Goal: Transaction & Acquisition: Book appointment/travel/reservation

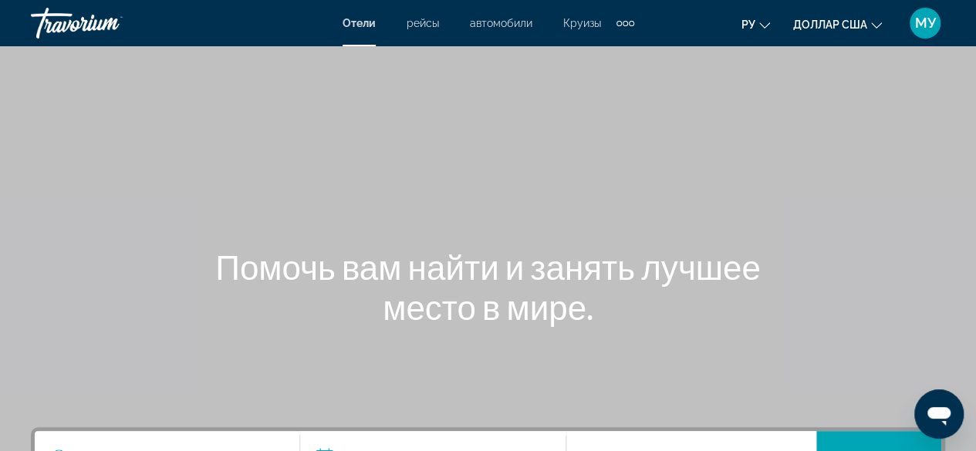
click at [356, 21] on font "Отели" at bounding box center [359, 23] width 33 height 12
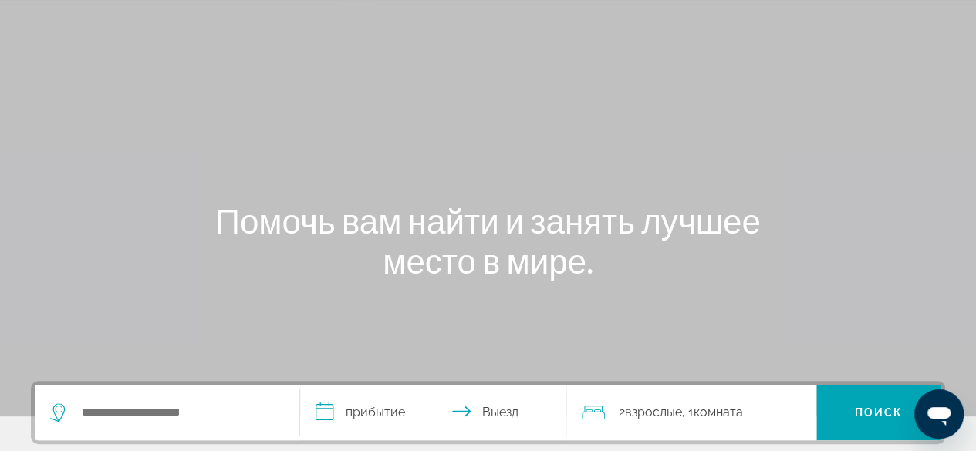
scroll to position [77, 0]
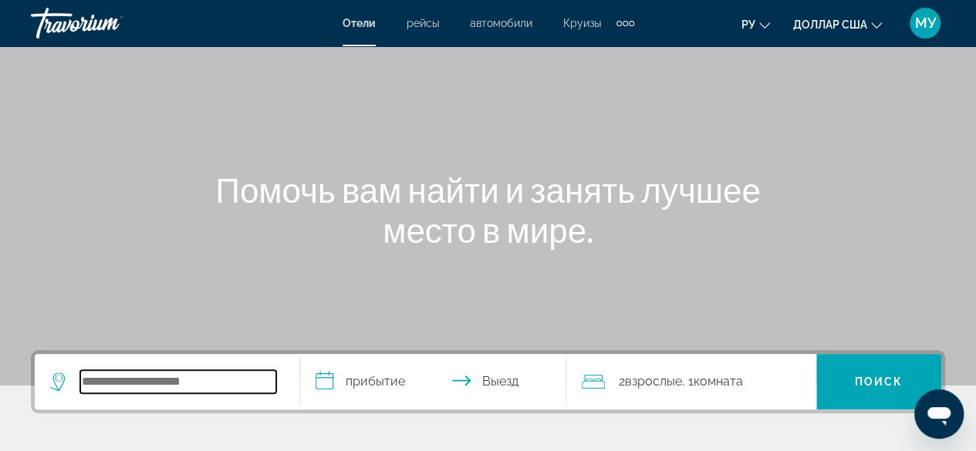
click at [117, 392] on input "Виджет поиска" at bounding box center [178, 381] width 196 height 23
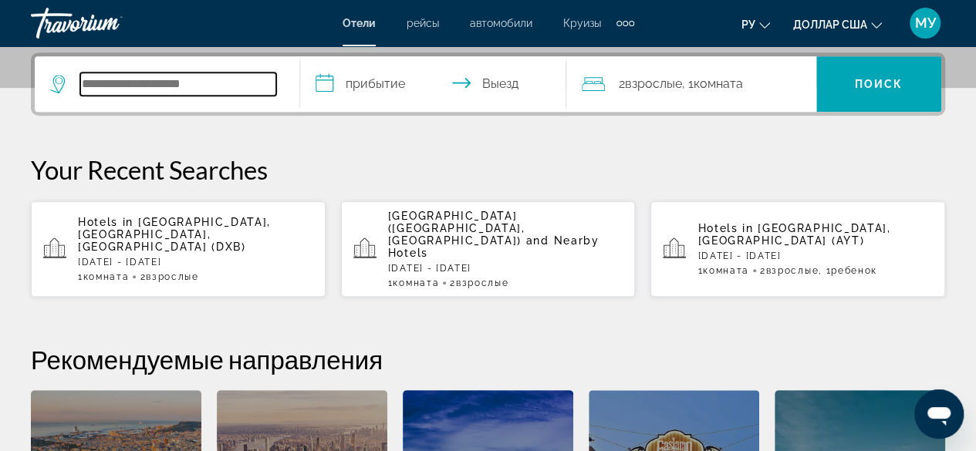
scroll to position [377, 0]
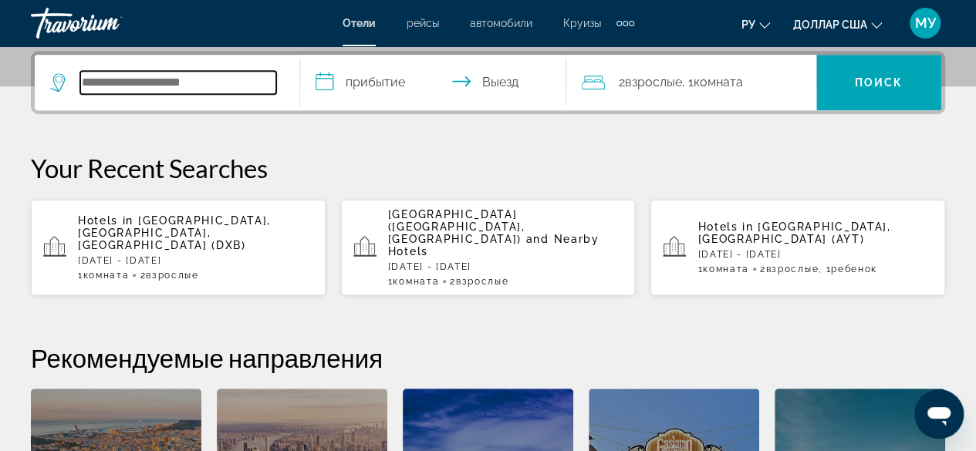
click at [97, 89] on input "Виджет поиска" at bounding box center [178, 82] width 196 height 23
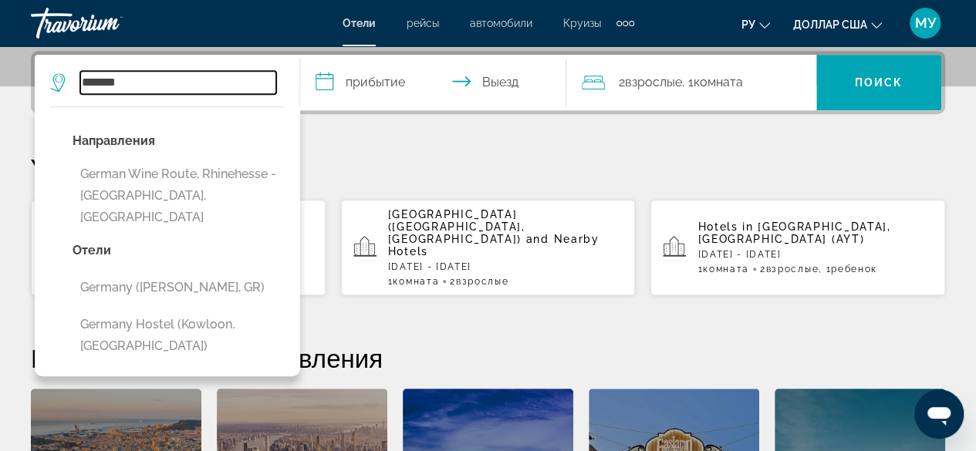
type input "*******"
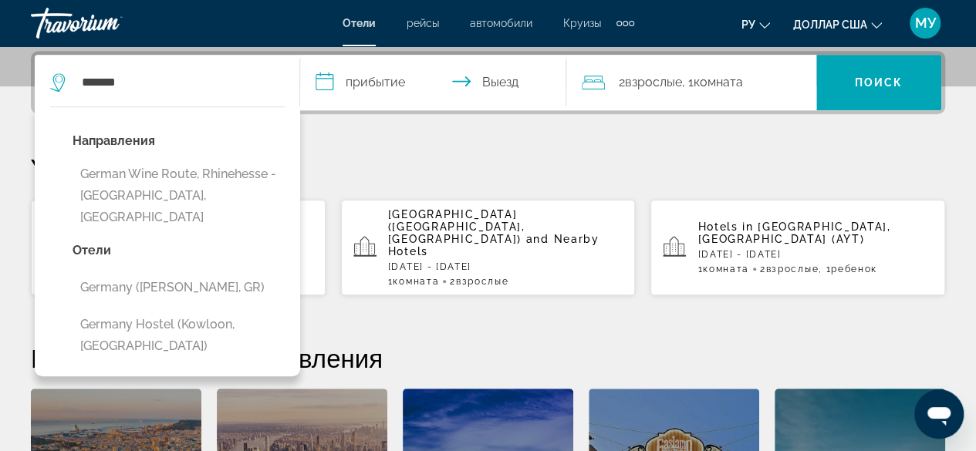
click at [388, 76] on input "**********" at bounding box center [436, 85] width 272 height 60
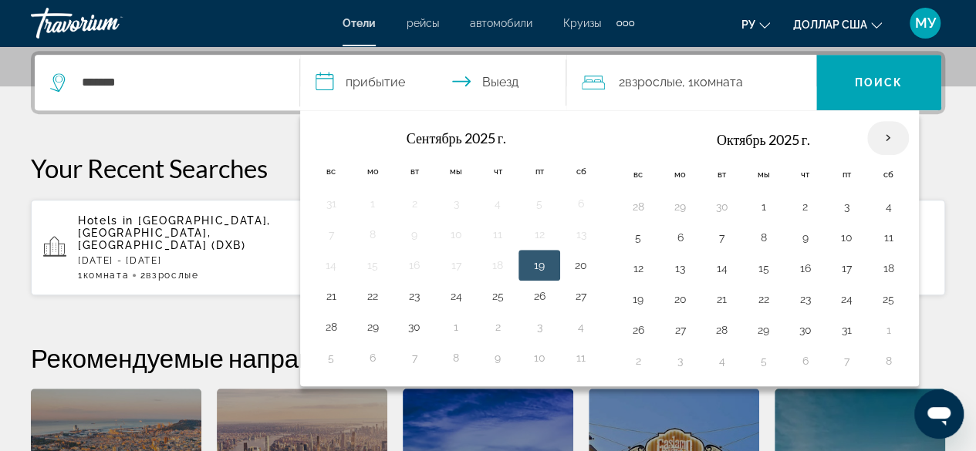
click at [880, 135] on th "В следующем месяце" at bounding box center [888, 138] width 42 height 34
click at [875, 133] on th "В следующем месяце" at bounding box center [888, 138] width 42 height 34
click at [880, 137] on th "В следующем месяце" at bounding box center [888, 138] width 42 height 34
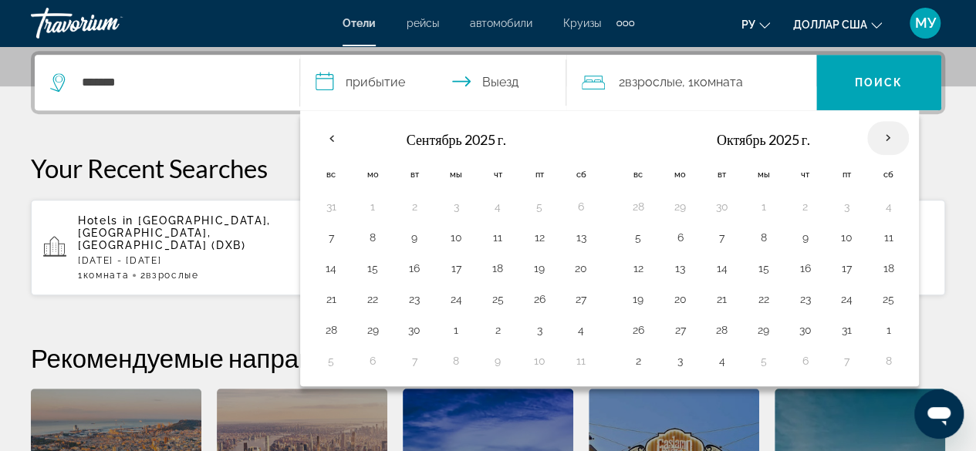
click at [880, 137] on th "В следующем месяце" at bounding box center [888, 138] width 42 height 34
click at [856, 177] on th "Пт" at bounding box center [847, 174] width 42 height 34
click at [799, 204] on button "2" at bounding box center [804, 207] width 25 height 22
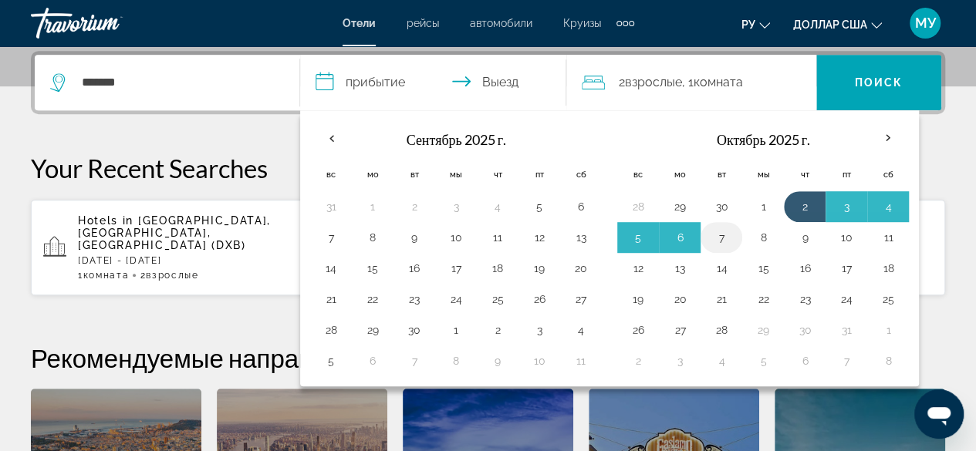
click at [701, 234] on td "7" at bounding box center [722, 237] width 42 height 31
click at [709, 238] on button "7" at bounding box center [721, 238] width 25 height 22
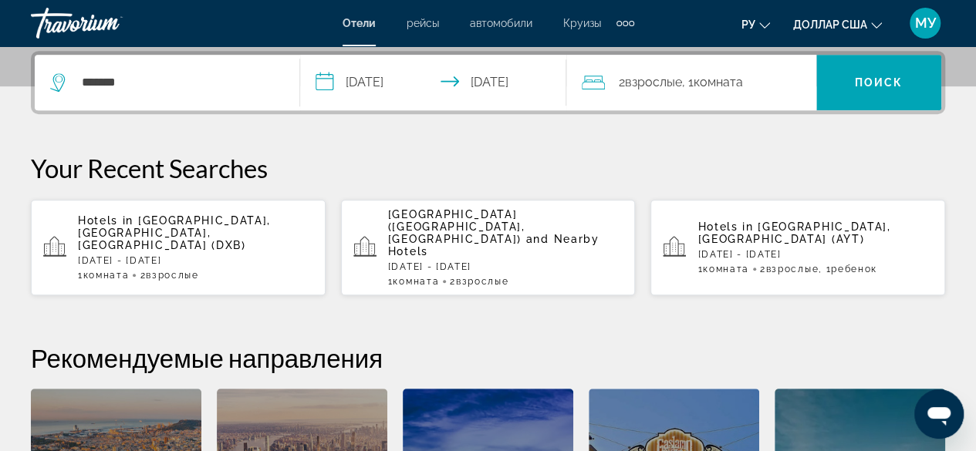
click at [754, 84] on div "2 Взрослые Взрослый , 1 Комната номера" at bounding box center [699, 83] width 235 height 22
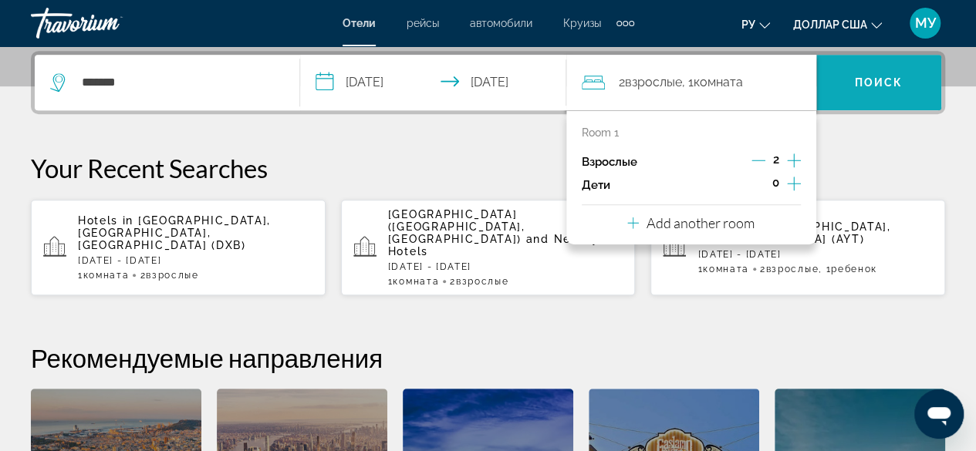
click at [869, 78] on font "Поиск" at bounding box center [879, 82] width 49 height 12
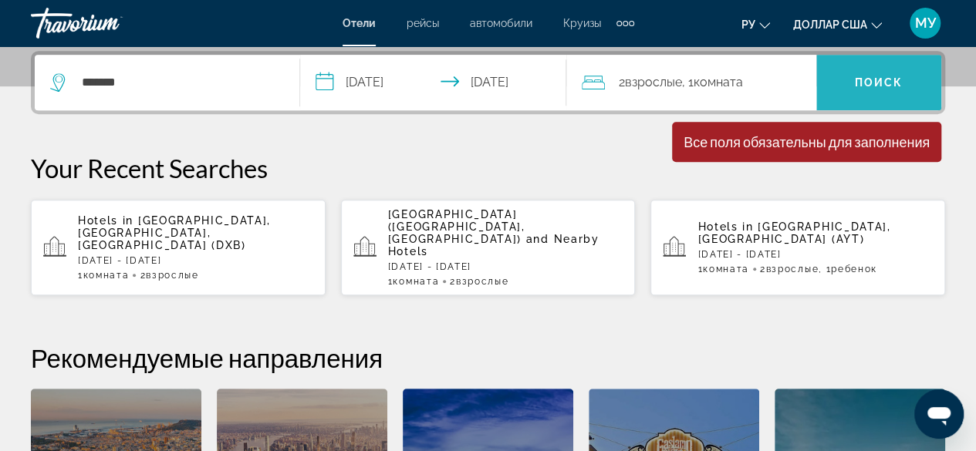
click at [887, 78] on font "Поиск" at bounding box center [879, 82] width 49 height 12
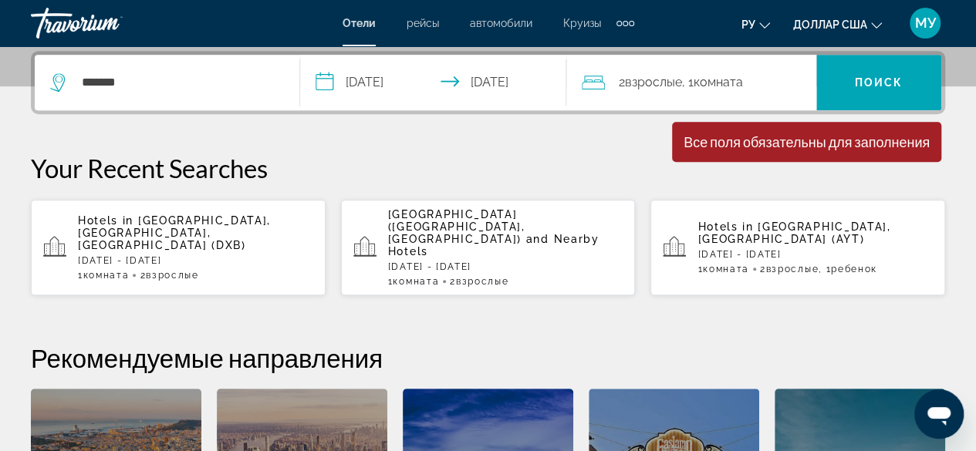
click at [688, 92] on span ", 1 Комната номера" at bounding box center [712, 83] width 61 height 22
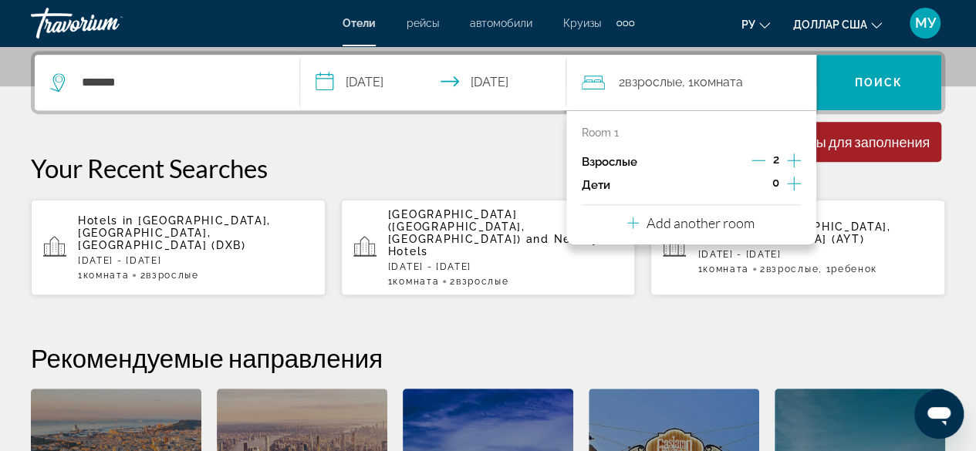
click at [636, 166] on p "Взрослые" at bounding box center [610, 162] width 56 height 13
click at [701, 225] on p "Add another room" at bounding box center [701, 222] width 108 height 17
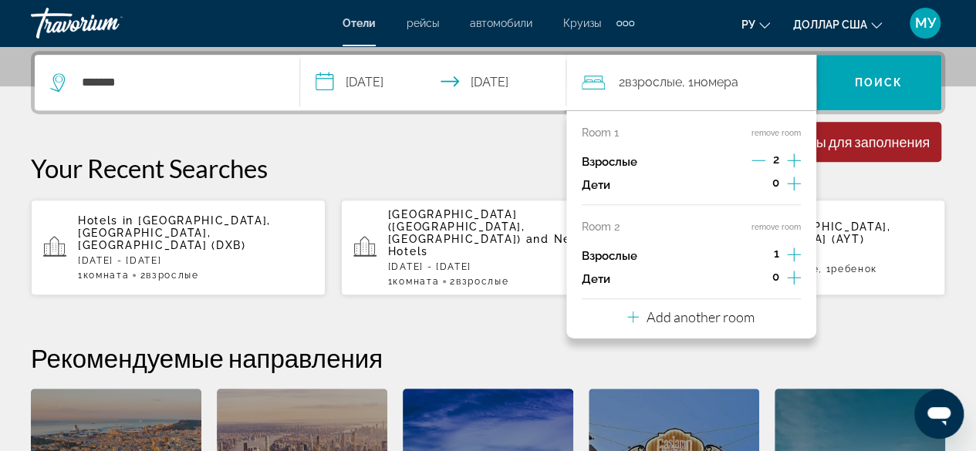
click at [778, 253] on span "1" at bounding box center [776, 254] width 5 height 12
click at [797, 254] on icon "Increment adults" at bounding box center [794, 254] width 14 height 19
click at [798, 255] on icon "Increment adults" at bounding box center [794, 254] width 14 height 19
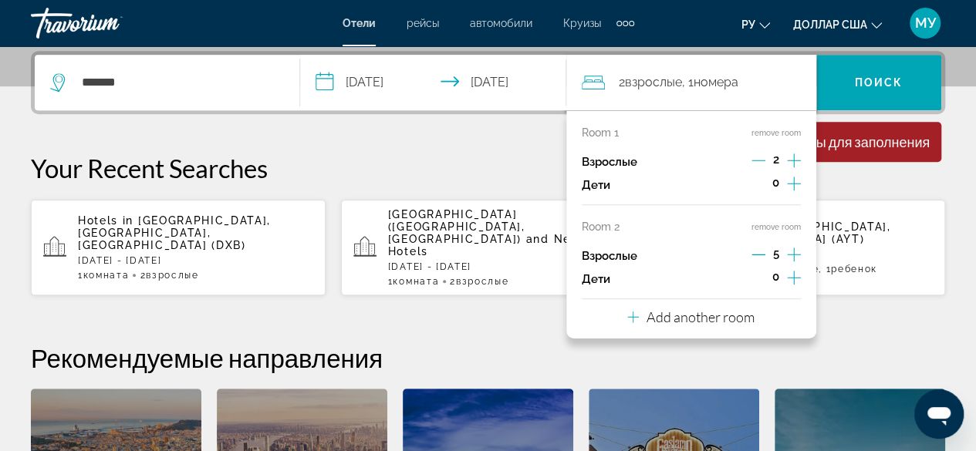
click at [796, 277] on icon "Increment children" at bounding box center [794, 278] width 14 height 19
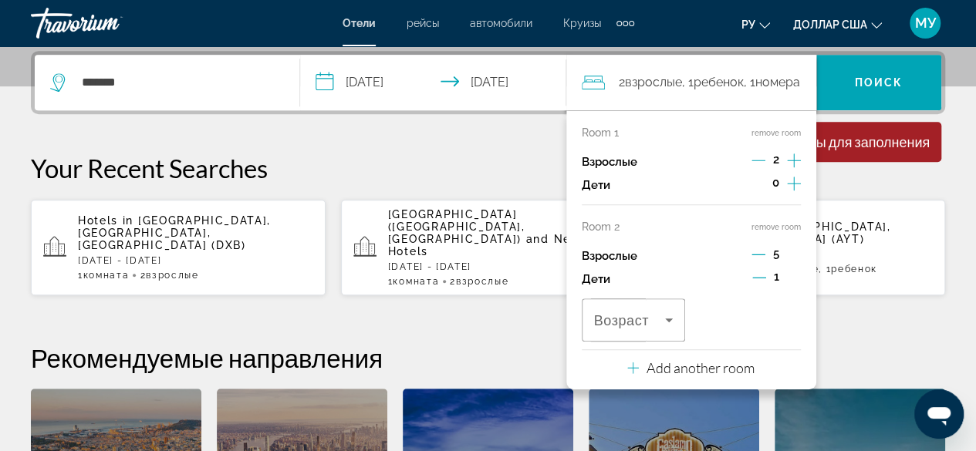
click at [765, 255] on div "5" at bounding box center [775, 256] width 49 height 23
click at [764, 257] on icon "Decrement adults" at bounding box center [758, 255] width 14 height 14
click at [762, 256] on icon "Decrement adults" at bounding box center [758, 255] width 14 height 14
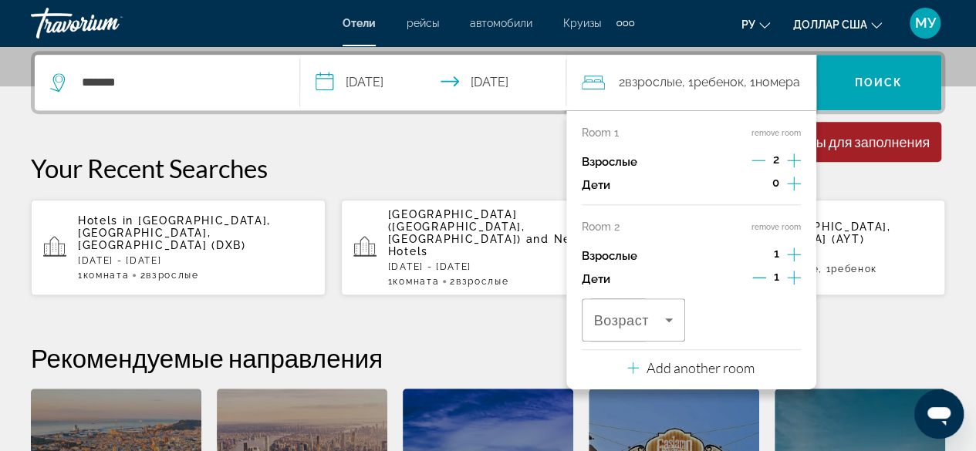
click at [759, 278] on icon "Decrement children" at bounding box center [759, 278] width 14 height 14
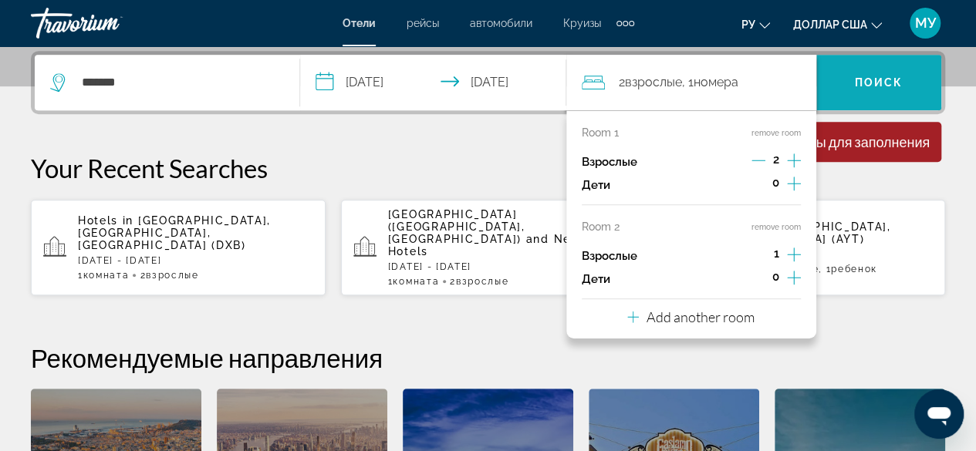
click at [869, 86] on font "Поиск" at bounding box center [879, 82] width 49 height 12
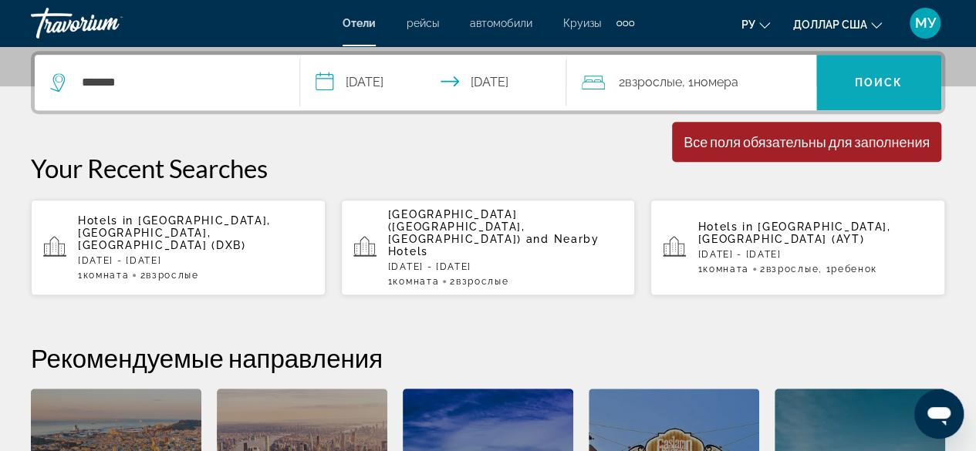
click at [872, 76] on font "Поиск" at bounding box center [879, 82] width 49 height 12
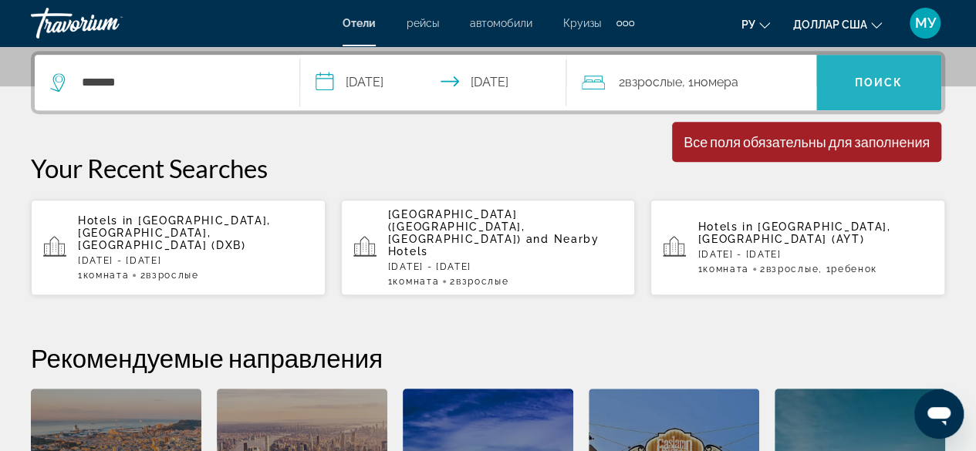
click at [873, 79] on font "Поиск" at bounding box center [879, 82] width 49 height 12
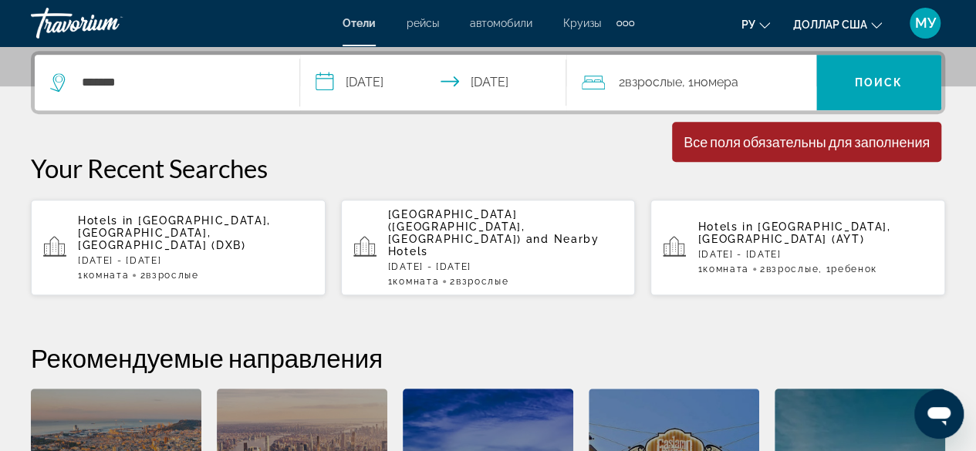
click at [418, 81] on input "**********" at bounding box center [436, 85] width 272 height 60
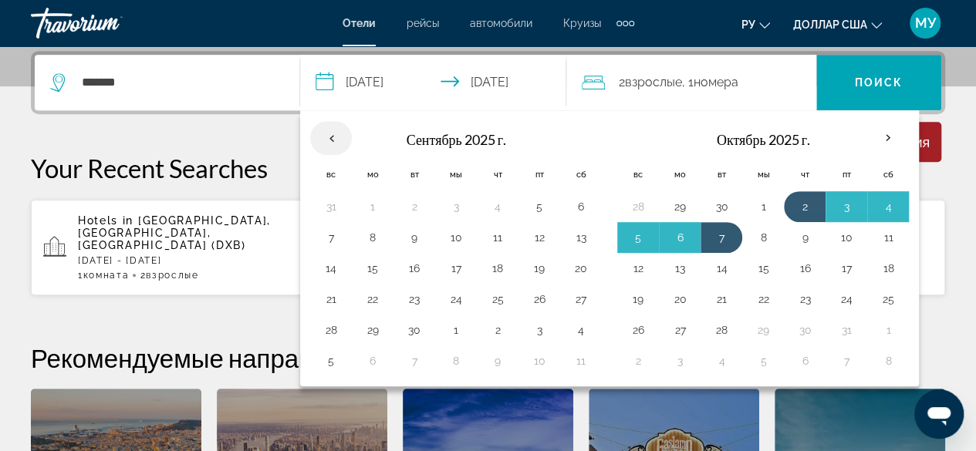
click at [336, 139] on th "Previous month" at bounding box center [331, 138] width 42 height 34
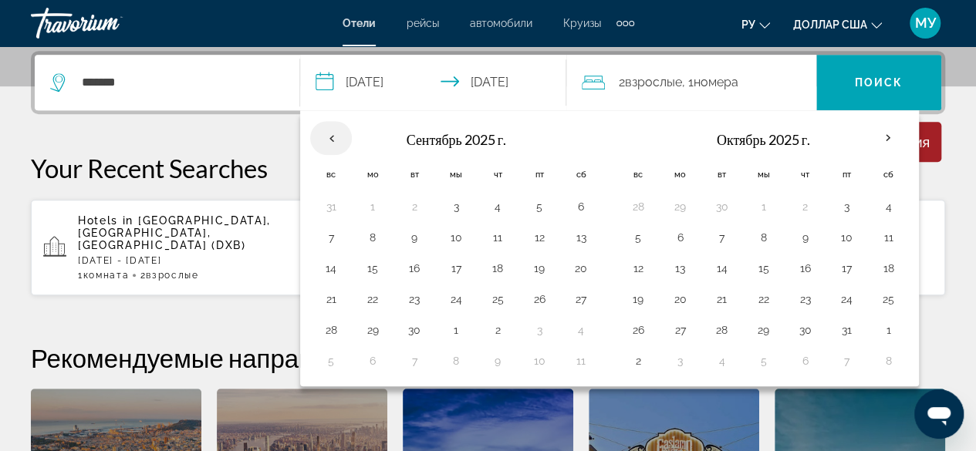
click at [338, 138] on th "Previous month" at bounding box center [331, 138] width 42 height 34
click at [619, 144] on th "Check-in date: Jun 4, 2026 Check-out date: Jun 9, 2026" at bounding box center [638, 138] width 42 height 37
drag, startPoint x: 638, startPoint y: 138, endPoint x: 651, endPoint y: 140, distance: 13.2
click at [641, 138] on th "Check-in date: Jun 4, 2026 Check-out date: Jun 9, 2026" at bounding box center [638, 138] width 42 height 37
click at [796, 160] on th "Чт" at bounding box center [805, 174] width 42 height 34
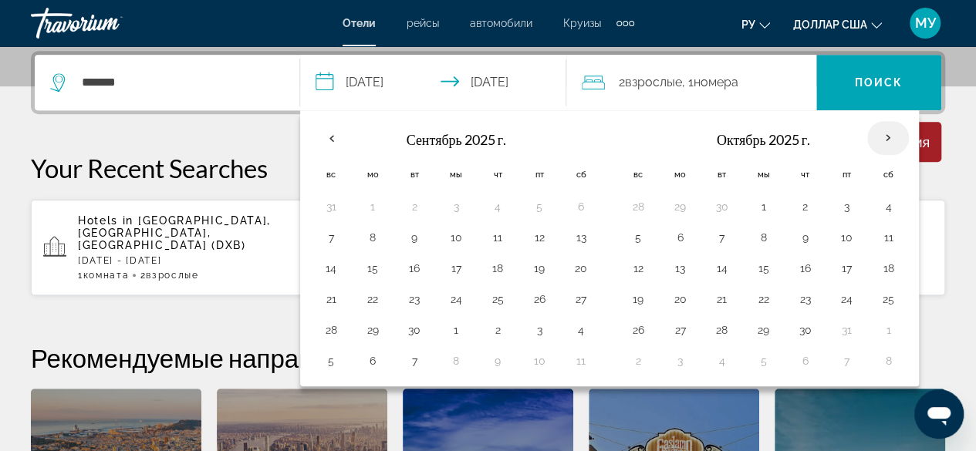
click at [876, 138] on th "В следующем месяце" at bounding box center [888, 138] width 42 height 34
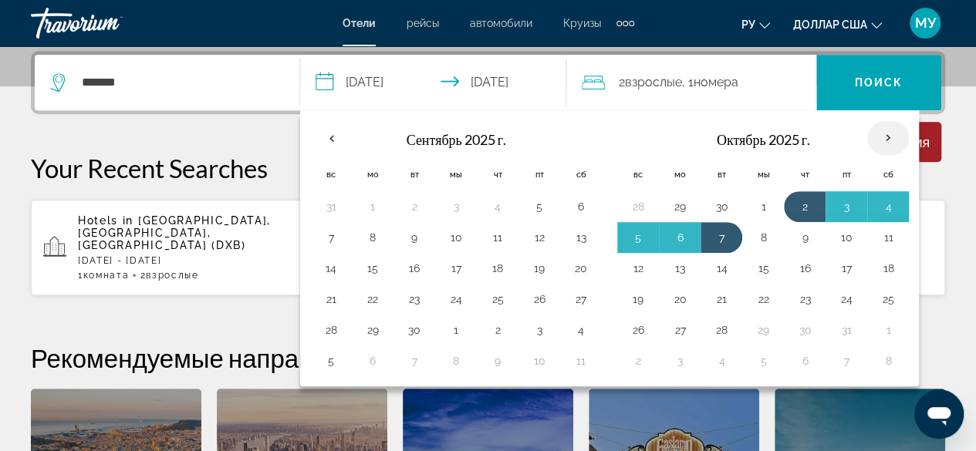
click at [876, 138] on th "В следующем месяце" at bounding box center [888, 138] width 42 height 34
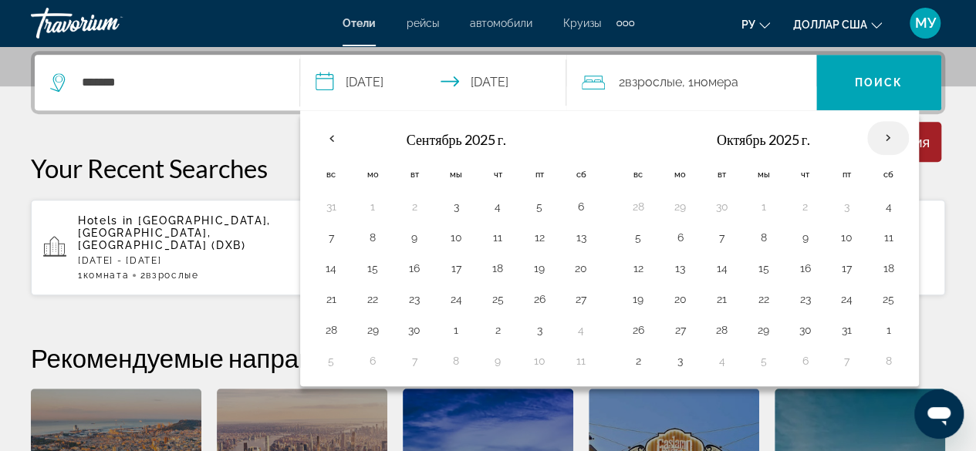
click at [878, 139] on th "В следующем месяце" at bounding box center [888, 138] width 42 height 34
click at [895, 216] on td "4" at bounding box center [888, 206] width 42 height 31
drag, startPoint x: 839, startPoint y: 269, endPoint x: 838, endPoint y: 306, distance: 37.8
click at [839, 269] on button "17" at bounding box center [846, 269] width 25 height 22
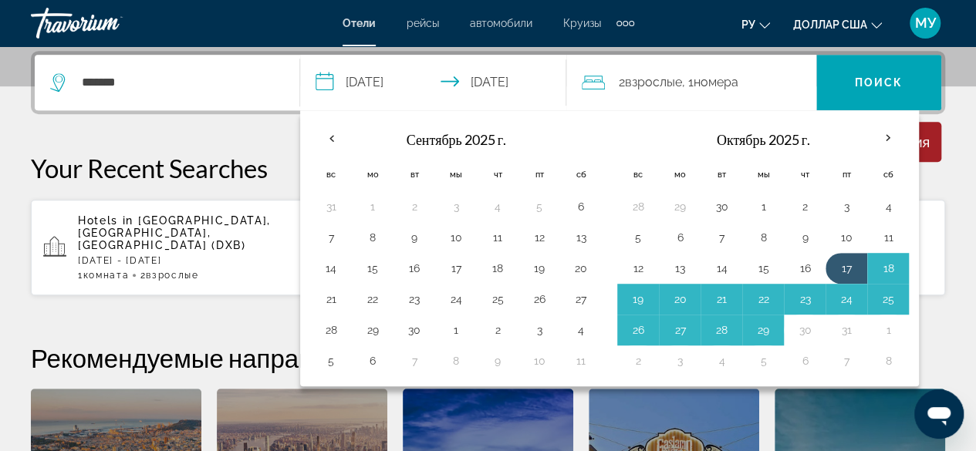
click at [903, 345] on div "Октябрь 2025 г. Вс Мо Вт Мы Чт Пт Сб 28 29 30 1 2 3 4 5 6 7 8 9 10 11 12 13 14 …" at bounding box center [763, 249] width 299 height 264
click at [883, 356] on button "8" at bounding box center [888, 361] width 25 height 22
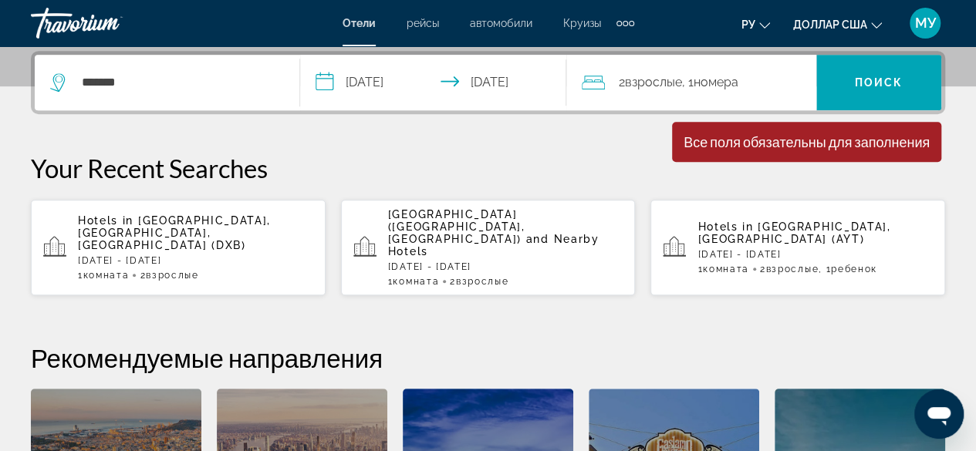
click at [457, 97] on input "**********" at bounding box center [436, 85] width 272 height 60
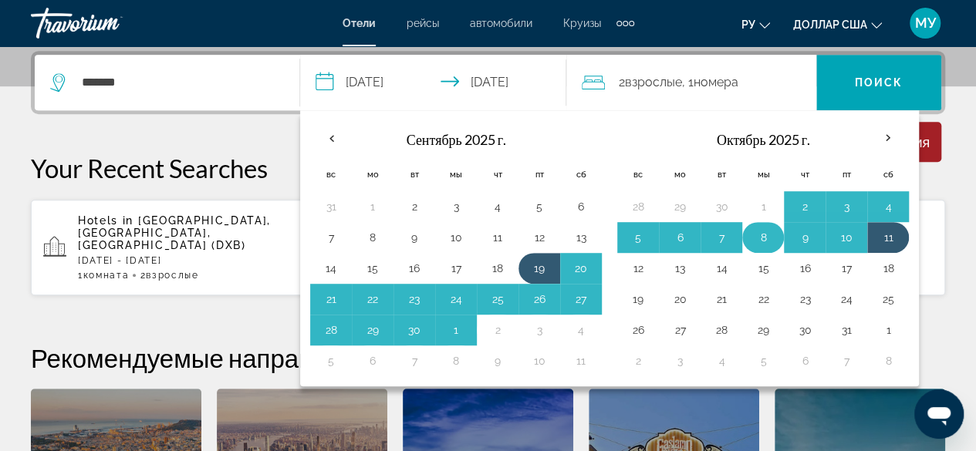
drag, startPoint x: 739, startPoint y: 223, endPoint x: 648, endPoint y: 289, distance: 112.2
click at [742, 226] on td "8" at bounding box center [763, 237] width 42 height 31
click at [622, 308] on td "19" at bounding box center [638, 299] width 42 height 31
drag, startPoint x: 525, startPoint y: 293, endPoint x: 420, endPoint y: 277, distance: 105.4
click at [523, 293] on td "26" at bounding box center [539, 299] width 42 height 31
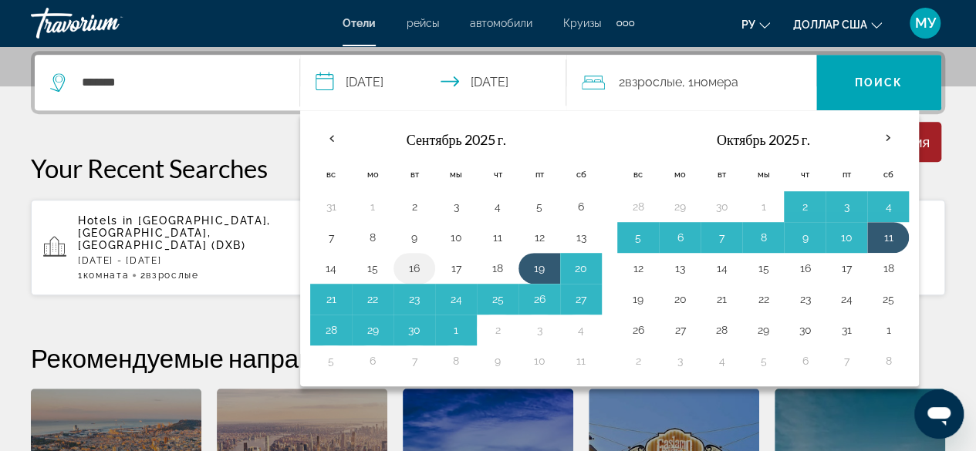
click at [420, 277] on td "16" at bounding box center [414, 268] width 42 height 31
drag, startPoint x: 411, startPoint y: 279, endPoint x: 392, endPoint y: 326, distance: 50.9
click at [410, 281] on tbody "31 1 2 3 4 5 6 7 8 9 10 11 12 13 14 15 16 17 18 19 20 21 22 23 24 25 26 27 28 2…" at bounding box center [456, 283] width 292 height 185
click at [394, 336] on table "Сентябрь 2025 г. Вс Мо Вт Мы Чт Пт Сб 31 1 2 3 4 5 6 7 8 9 10 11 12 13 14 15 16…" at bounding box center [456, 248] width 292 height 256
drag, startPoint x: 643, startPoint y: 261, endPoint x: 664, endPoint y: 237, distance: 31.7
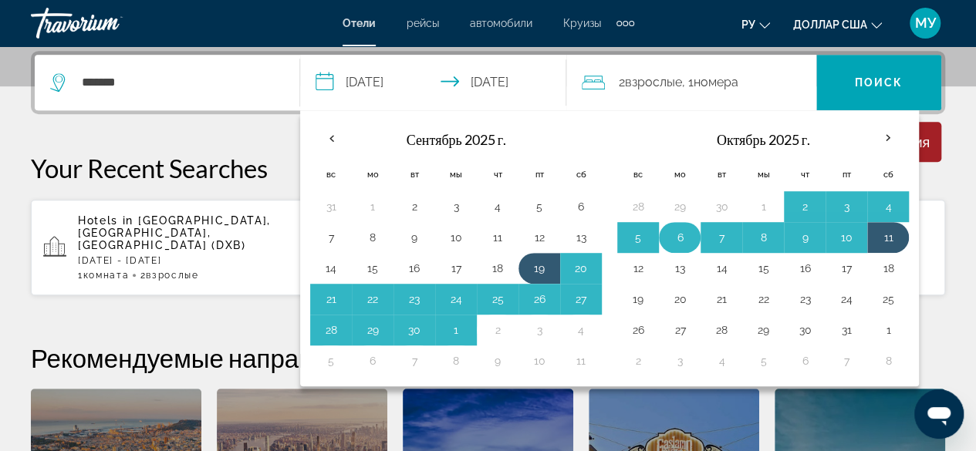
click at [644, 261] on button "12" at bounding box center [638, 269] width 25 height 22
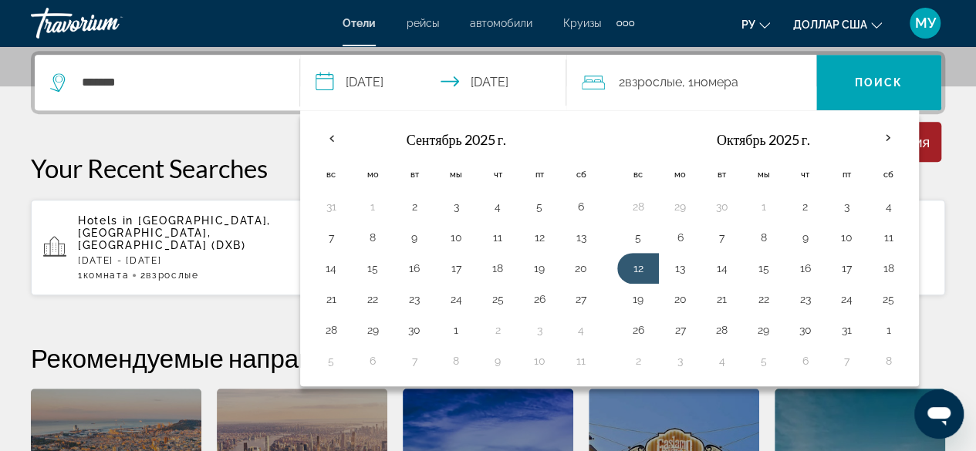
click at [742, 176] on th "Мы" at bounding box center [763, 174] width 42 height 34
drag, startPoint x: 327, startPoint y: 298, endPoint x: 437, endPoint y: 307, distance: 110.0
click at [437, 307] on table "Сентябрь 2025 г. Вс Мо Вт Мы Чт Пт Сб 31 1 2 3 4 5 6 7 8 9 10 11 12 13 14 15 16…" at bounding box center [456, 248] width 292 height 256
click at [332, 296] on button "21" at bounding box center [331, 300] width 25 height 22
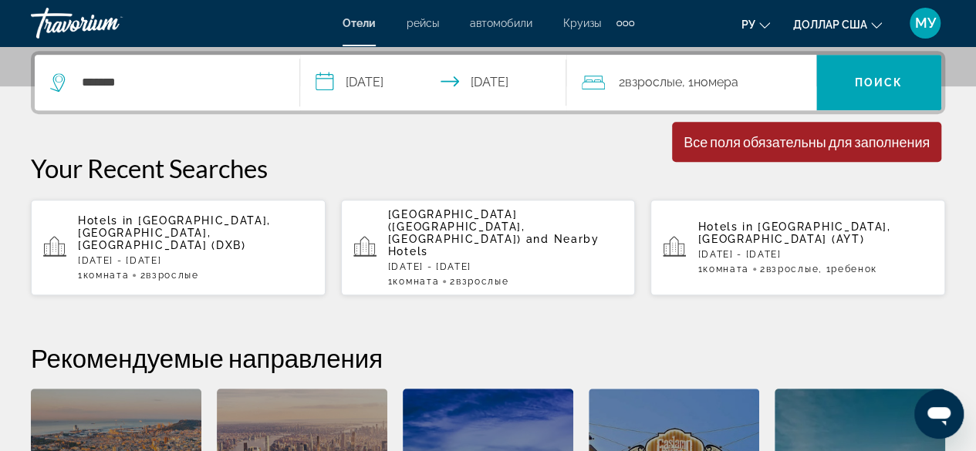
click at [404, 87] on input "**********" at bounding box center [436, 85] width 272 height 60
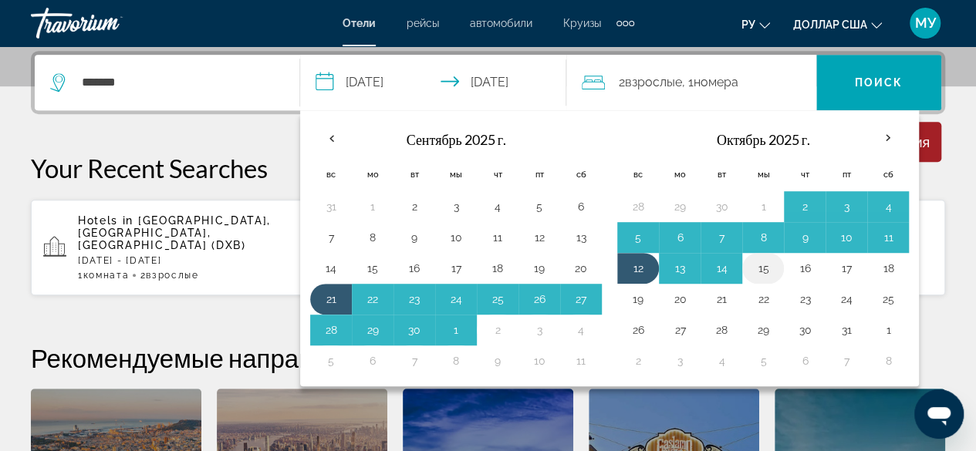
click at [772, 264] on td "15" at bounding box center [763, 268] width 42 height 31
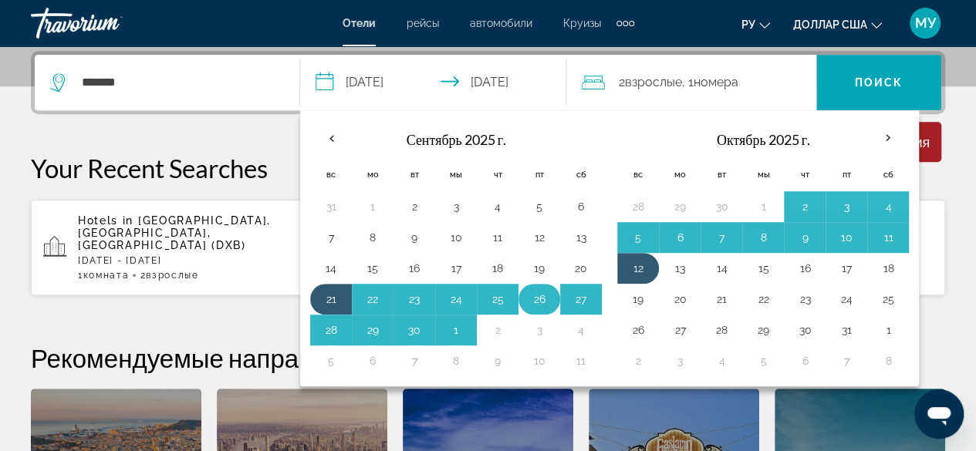
click at [527, 299] on button "26" at bounding box center [539, 300] width 25 height 22
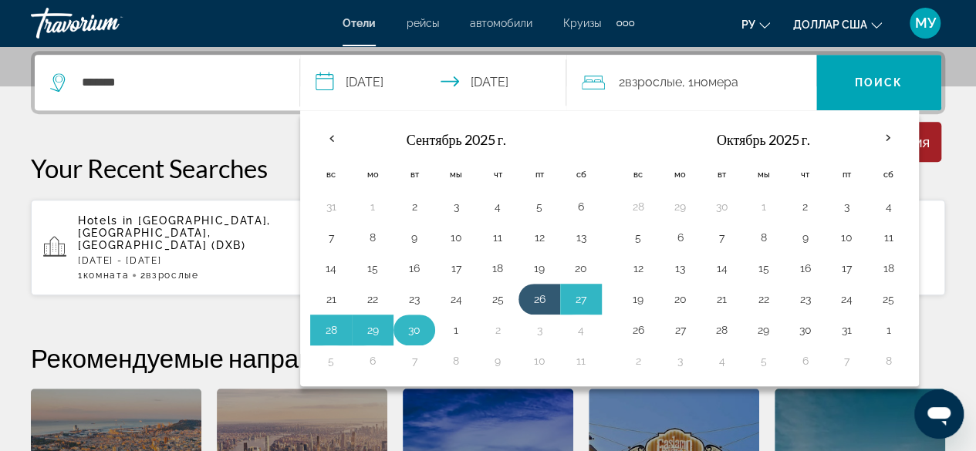
click at [431, 331] on td "30" at bounding box center [414, 330] width 42 height 31
click at [801, 196] on button "2" at bounding box center [804, 207] width 25 height 22
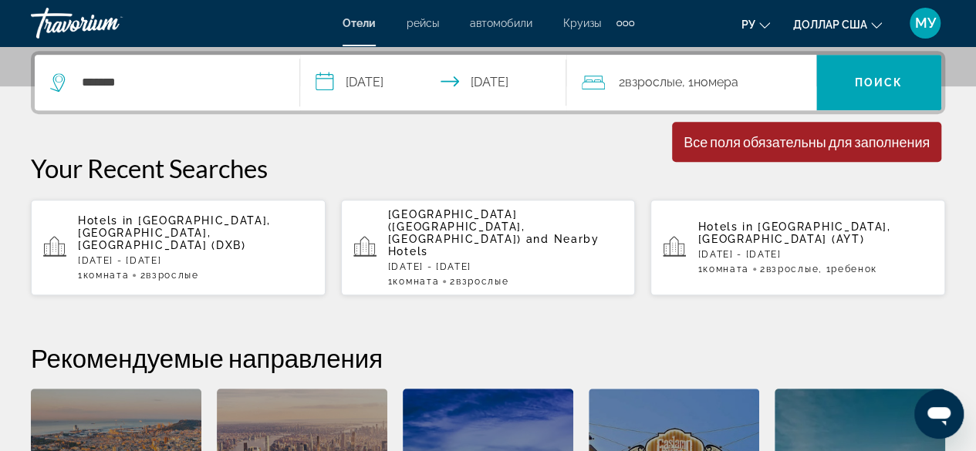
click at [471, 81] on input "**********" at bounding box center [436, 85] width 272 height 60
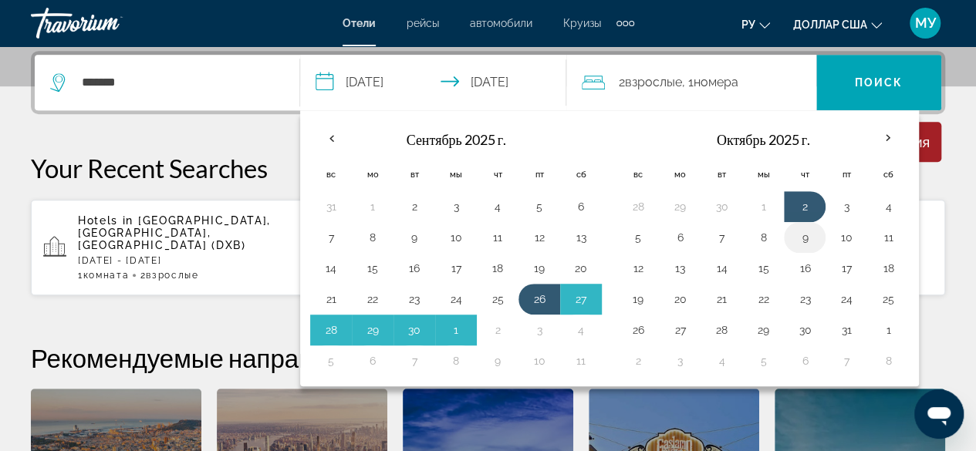
click at [796, 228] on button "9" at bounding box center [804, 238] width 25 height 22
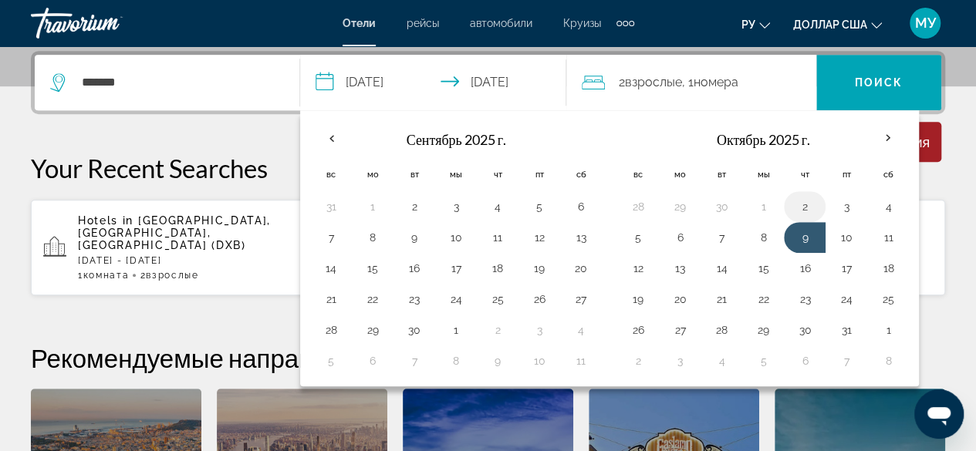
click at [801, 201] on button "2" at bounding box center [804, 207] width 25 height 22
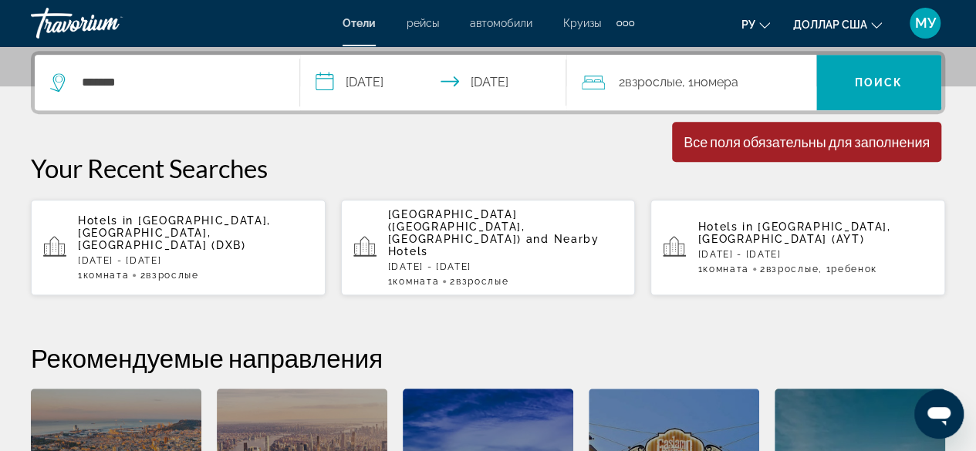
click at [435, 81] on input "**********" at bounding box center [436, 85] width 272 height 60
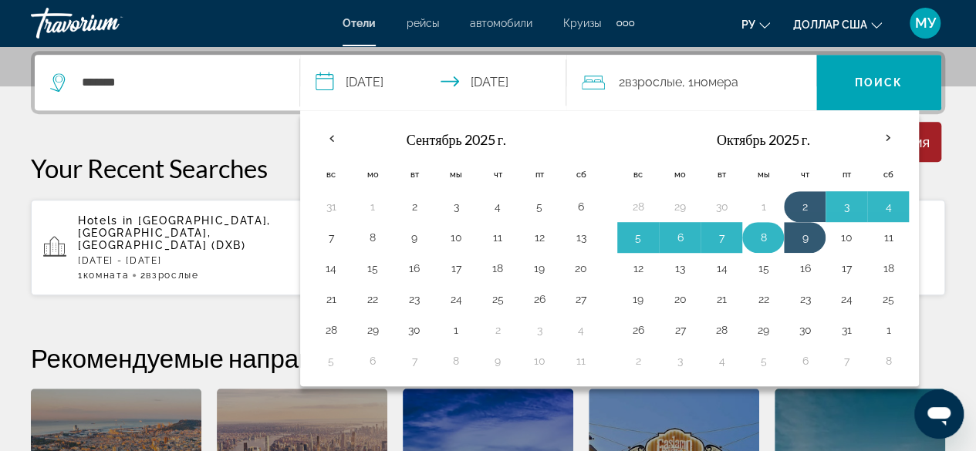
click at [751, 231] on button "8" at bounding box center [763, 238] width 25 height 22
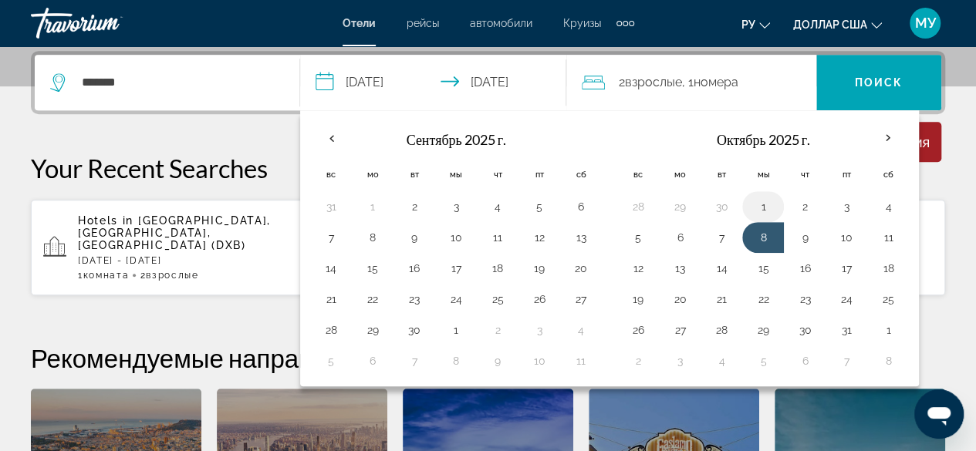
click at [751, 206] on button "1" at bounding box center [763, 207] width 25 height 22
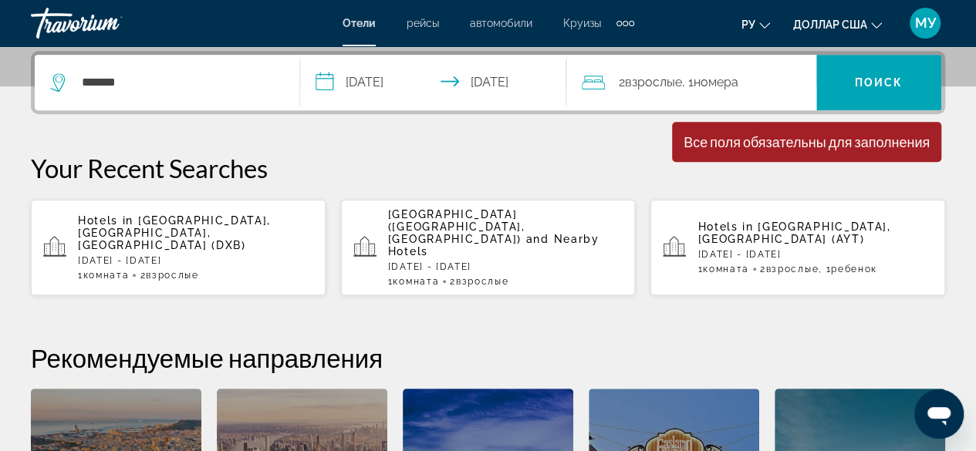
click at [476, 73] on input "**********" at bounding box center [436, 85] width 272 height 60
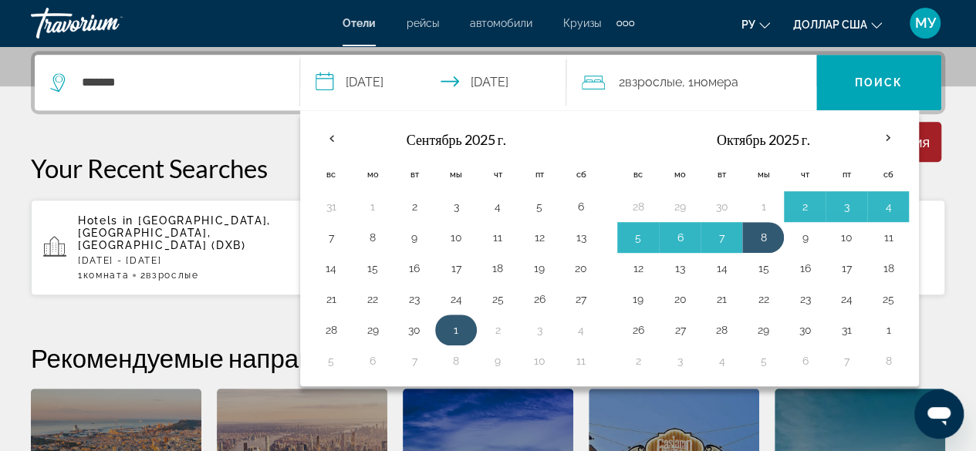
click at [474, 325] on td "1" at bounding box center [456, 330] width 42 height 31
click at [430, 323] on td "30" at bounding box center [414, 330] width 42 height 31
click at [452, 325] on button "1" at bounding box center [456, 330] width 25 height 22
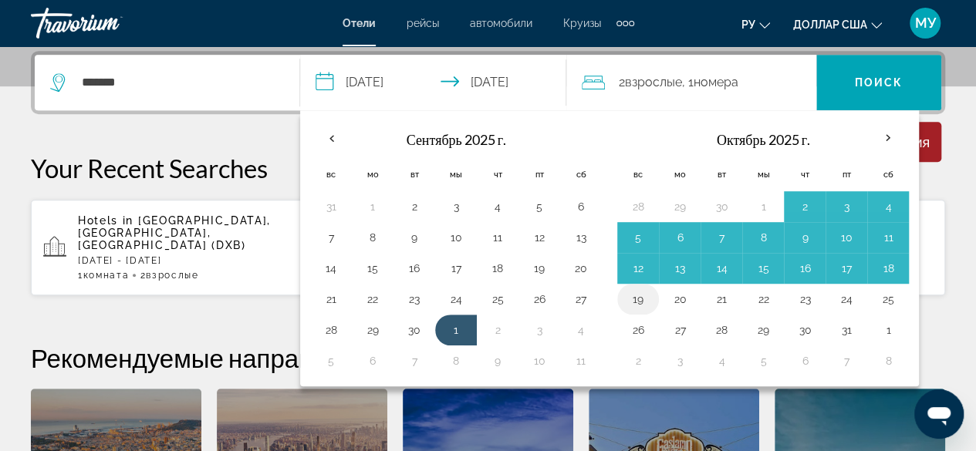
click at [637, 302] on button "19" at bounding box center [638, 300] width 25 height 22
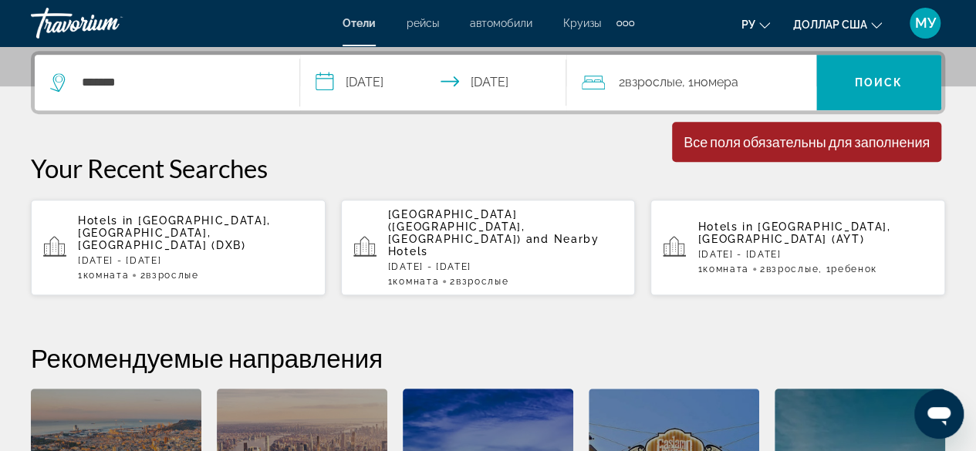
click at [446, 86] on input "**********" at bounding box center [436, 85] width 272 height 60
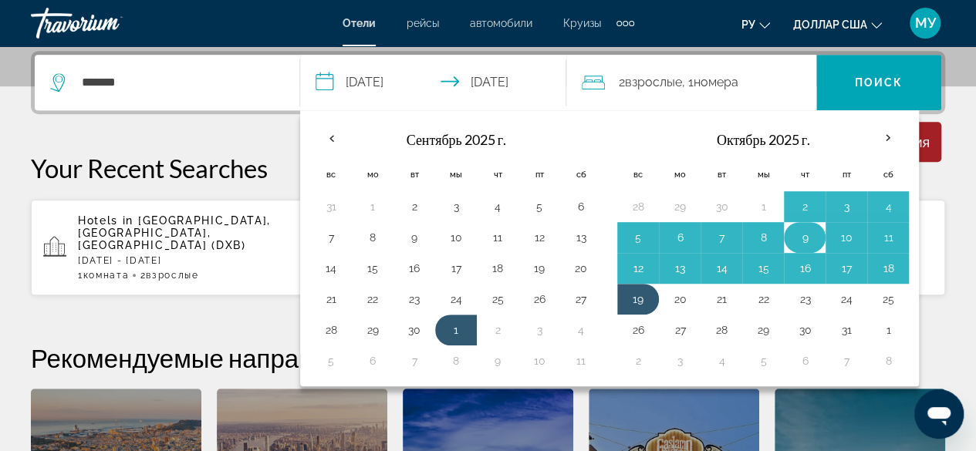
click at [806, 227] on button "9" at bounding box center [804, 238] width 25 height 22
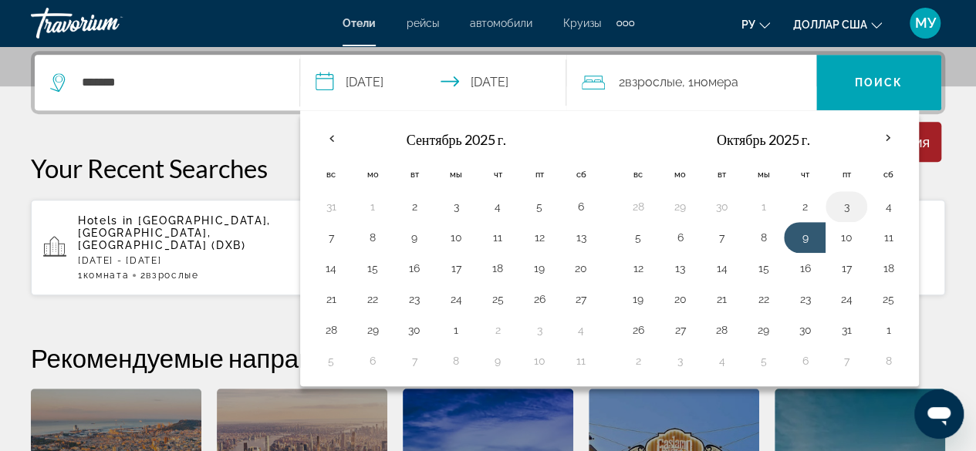
click at [826, 211] on td "3" at bounding box center [847, 206] width 42 height 31
click at [681, 259] on button "13" at bounding box center [679, 269] width 25 height 22
type input "**********"
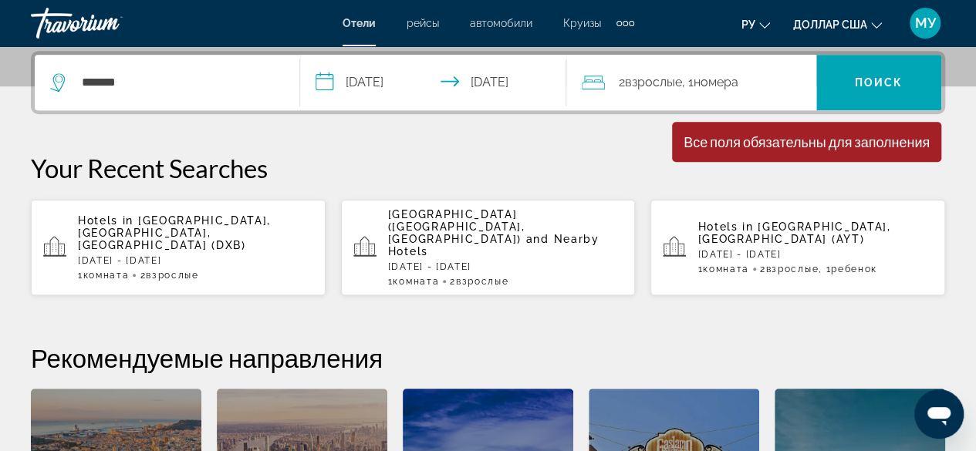
click at [486, 80] on input "**********" at bounding box center [436, 85] width 272 height 60
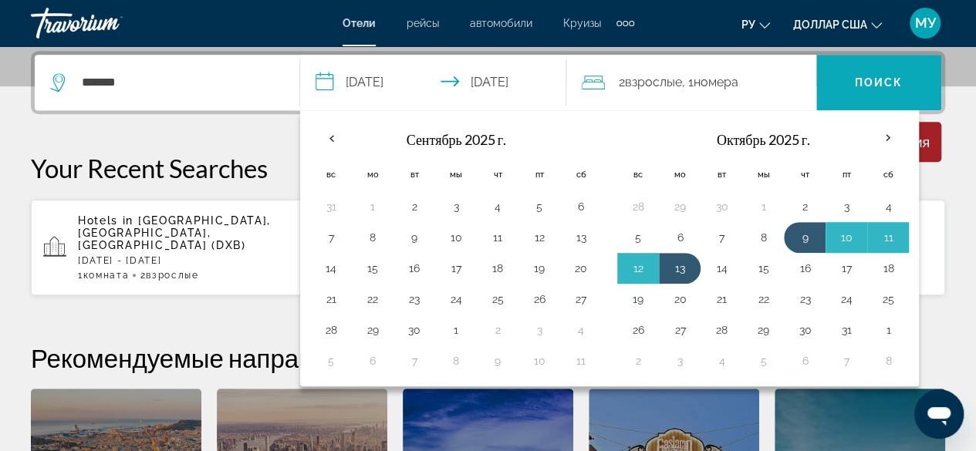
click at [863, 79] on font "Поиск" at bounding box center [879, 82] width 49 height 12
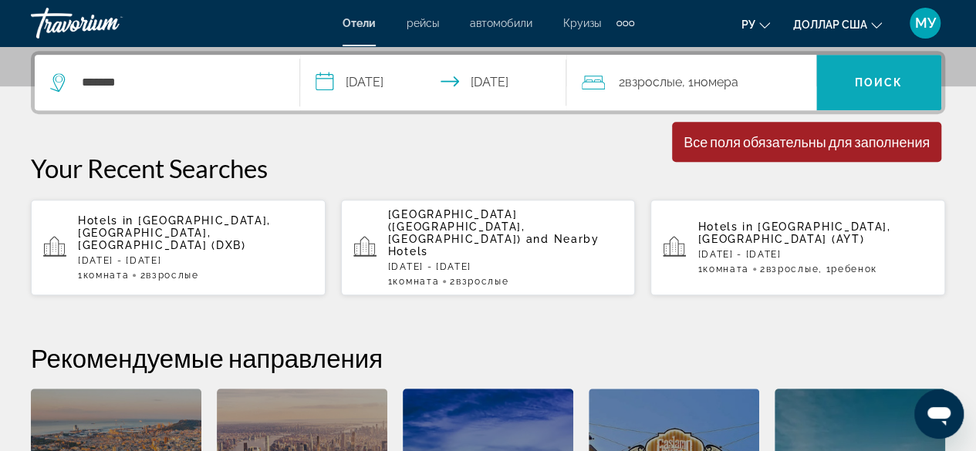
click at [875, 76] on font "Поиск" at bounding box center [879, 82] width 49 height 12
click at [701, 82] on font "номера" at bounding box center [716, 82] width 45 height 15
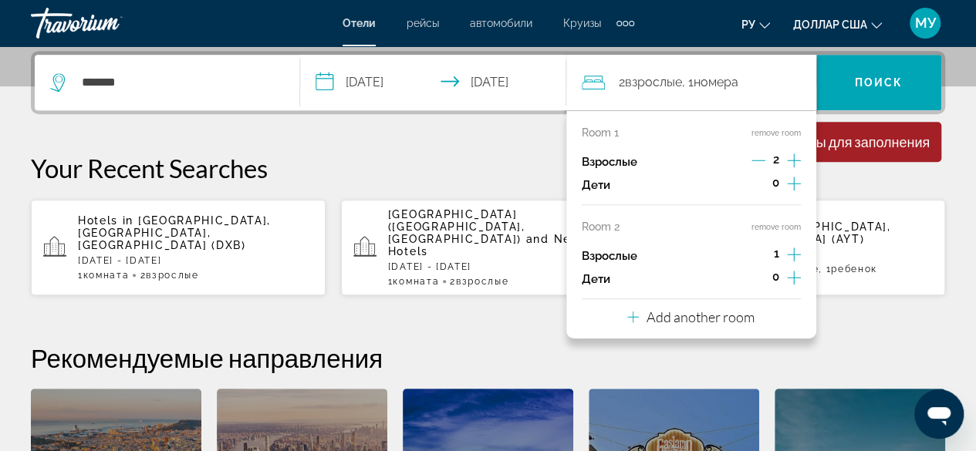
click at [757, 161] on icon "Decrement adults" at bounding box center [758, 161] width 14 height 14
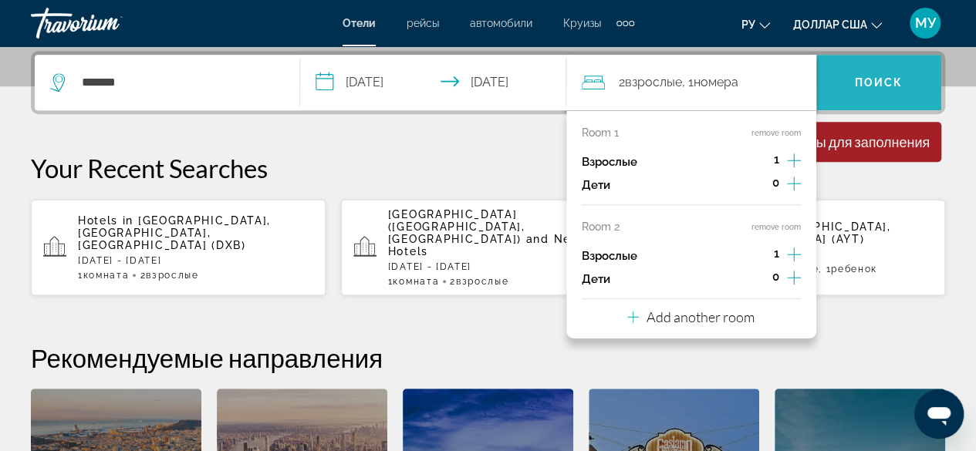
click at [887, 83] on font "Поиск" at bounding box center [879, 82] width 49 height 12
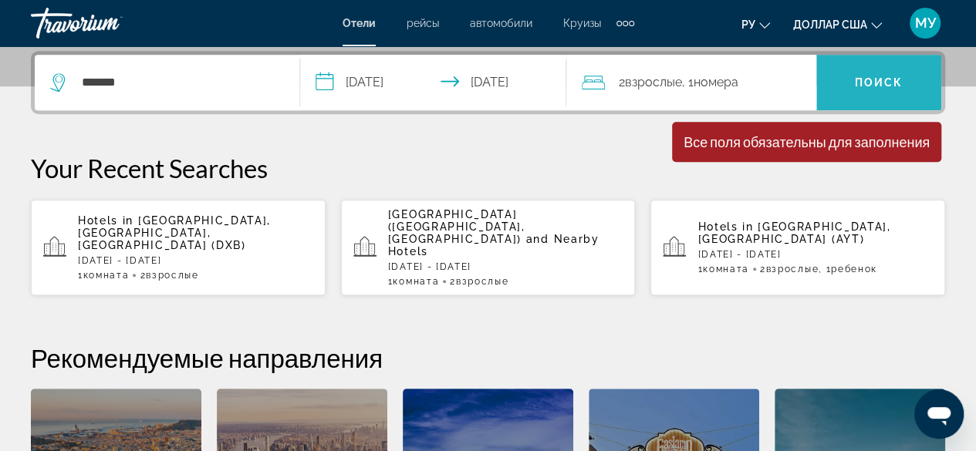
click at [887, 83] on font "Поиск" at bounding box center [879, 82] width 49 height 12
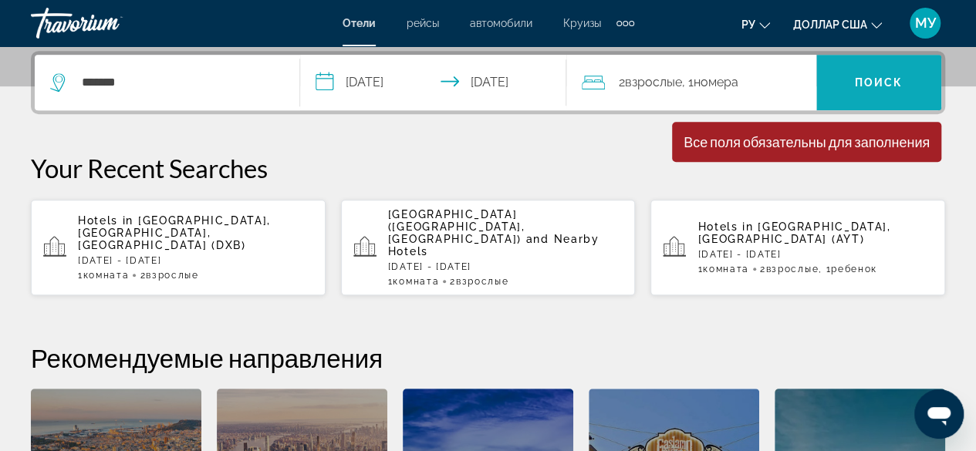
click at [887, 83] on font "Поиск" at bounding box center [879, 82] width 49 height 12
click at [870, 140] on div "Все поля обязательны для заполнения" at bounding box center [807, 141] width 246 height 17
click at [871, 151] on div "Минимальная продолжительность пребывания 1 день Все поля обязательны для заполн…" at bounding box center [806, 142] width 269 height 40
click at [886, 76] on font "Поиск" at bounding box center [879, 82] width 49 height 12
click at [191, 116] on div "**********" at bounding box center [488, 334] width 976 height 567
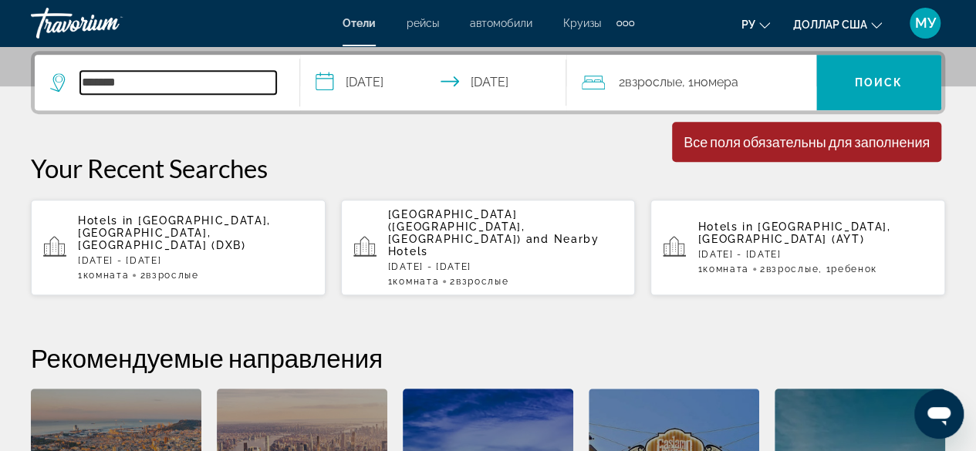
click at [123, 86] on input "*******" at bounding box center [178, 82] width 196 height 23
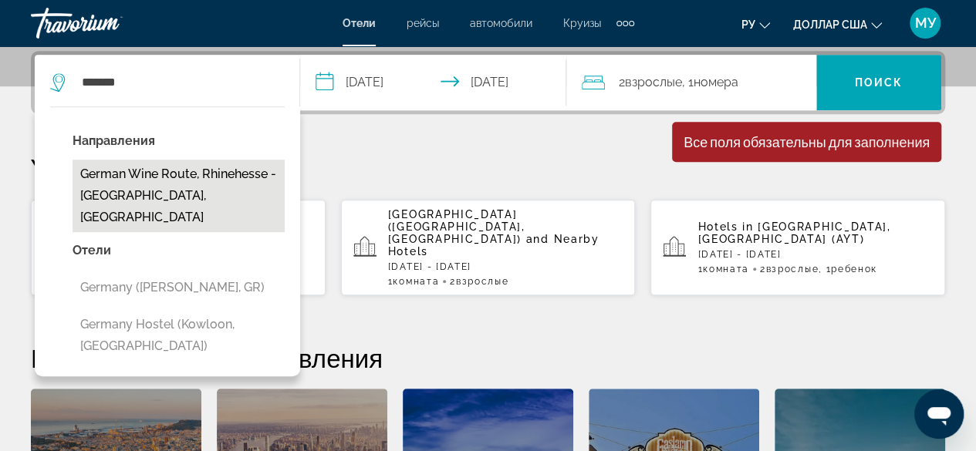
click at [167, 180] on button "German Wine Route, Rhinehesse - [GEOGRAPHIC_DATA], [GEOGRAPHIC_DATA]" at bounding box center [179, 196] width 212 height 73
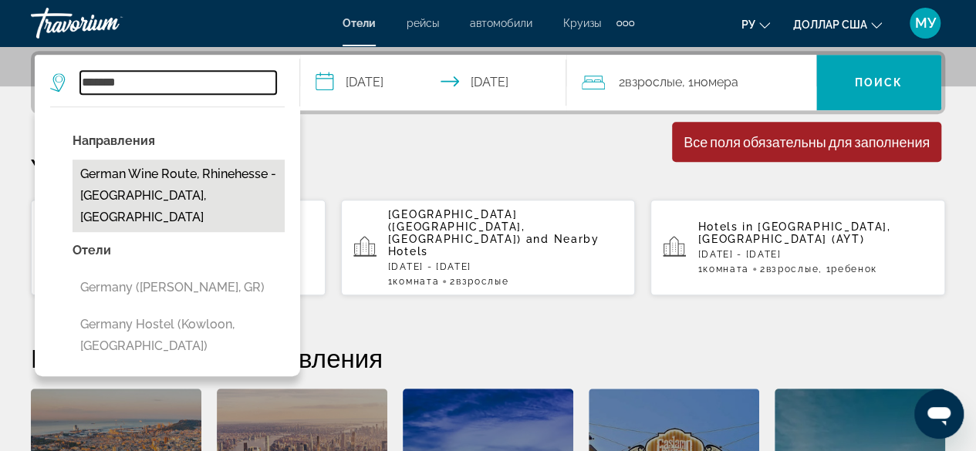
type input "**********"
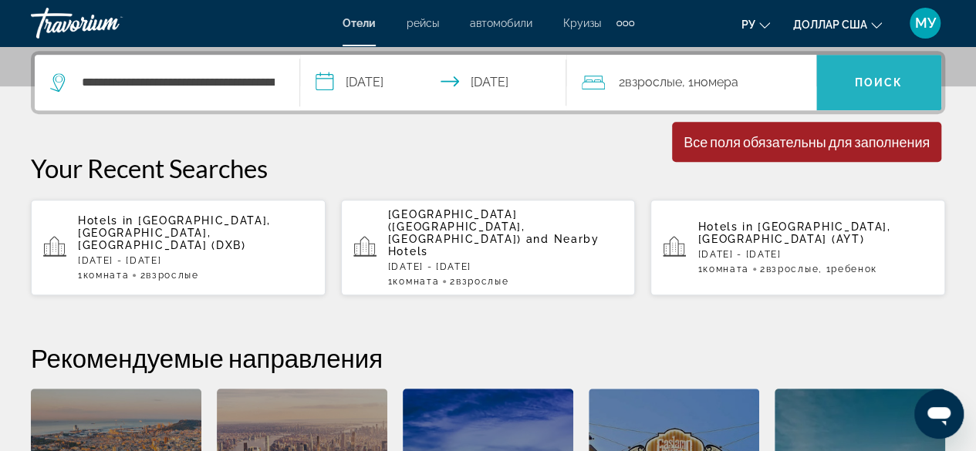
click at [866, 81] on font "Поиск" at bounding box center [879, 82] width 49 height 12
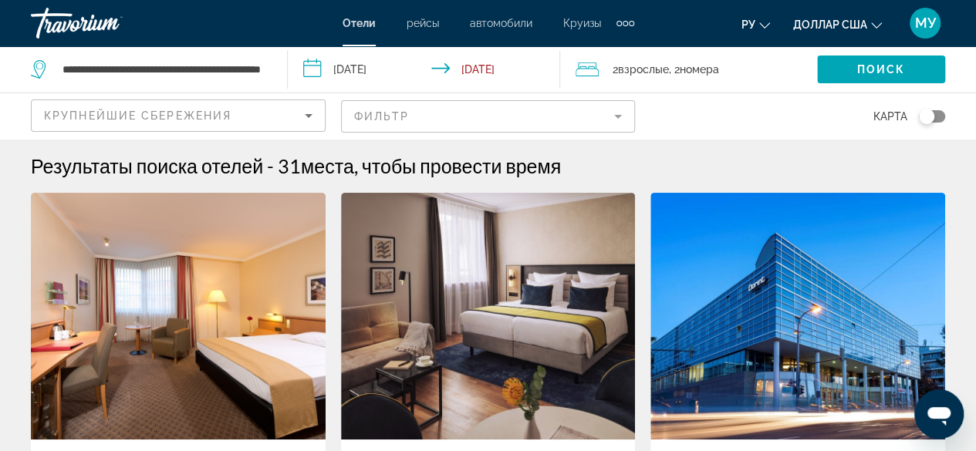
click at [309, 113] on icon "Sort by" at bounding box center [308, 115] width 19 height 19
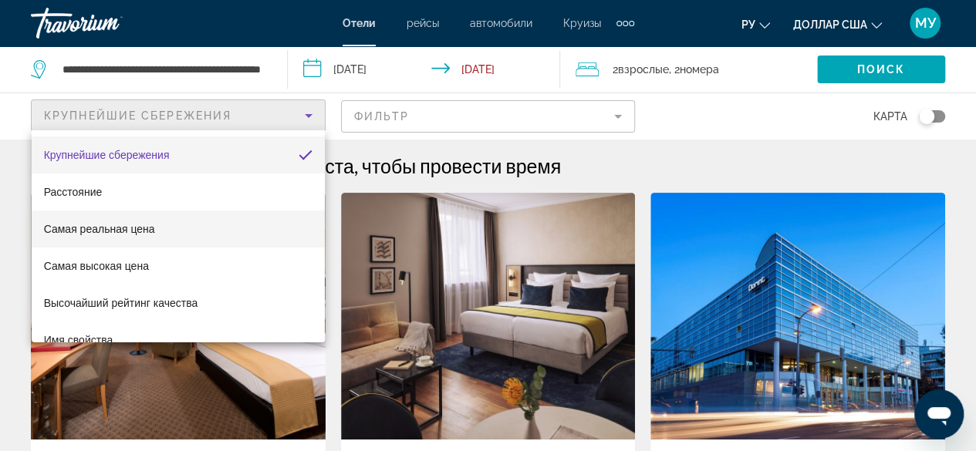
click at [172, 226] on mat-option "Самая реальная цена" at bounding box center [178, 229] width 293 height 37
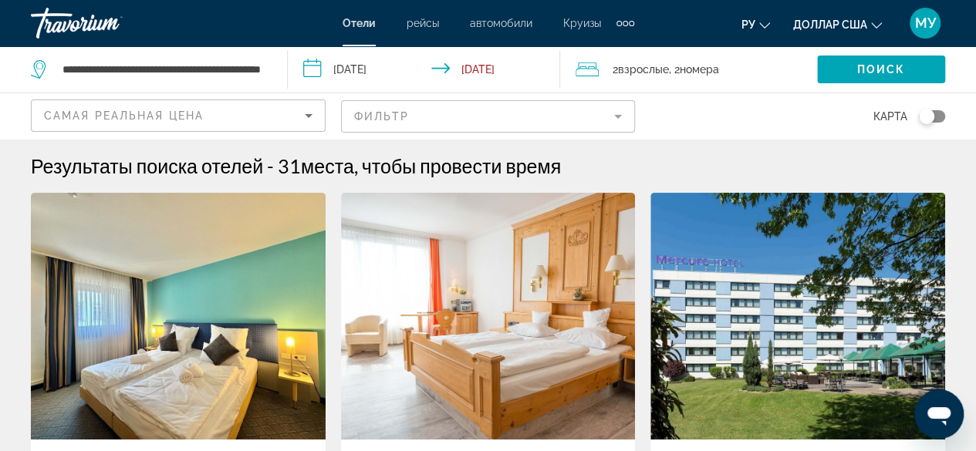
click at [613, 114] on mat-form-field "Фильтр" at bounding box center [488, 116] width 295 height 32
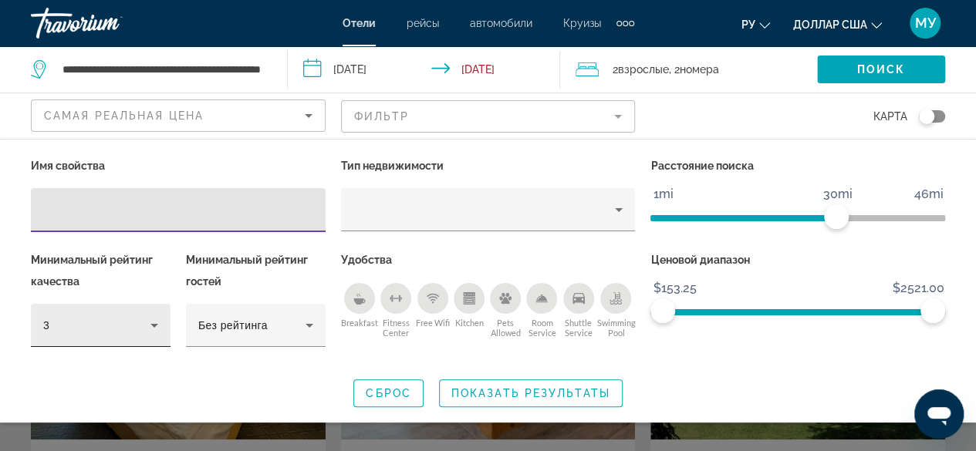
click at [155, 325] on icon "Hotel Filters" at bounding box center [154, 326] width 8 height 4
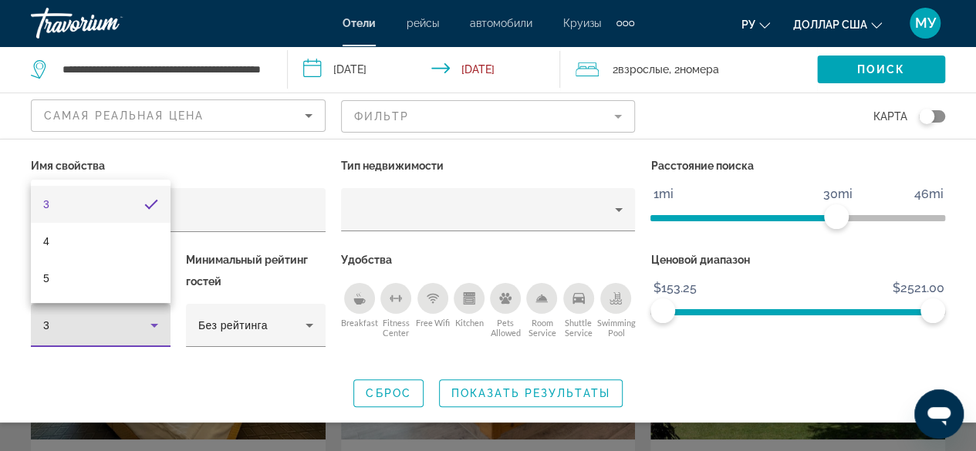
click at [769, 388] on div at bounding box center [488, 225] width 976 height 451
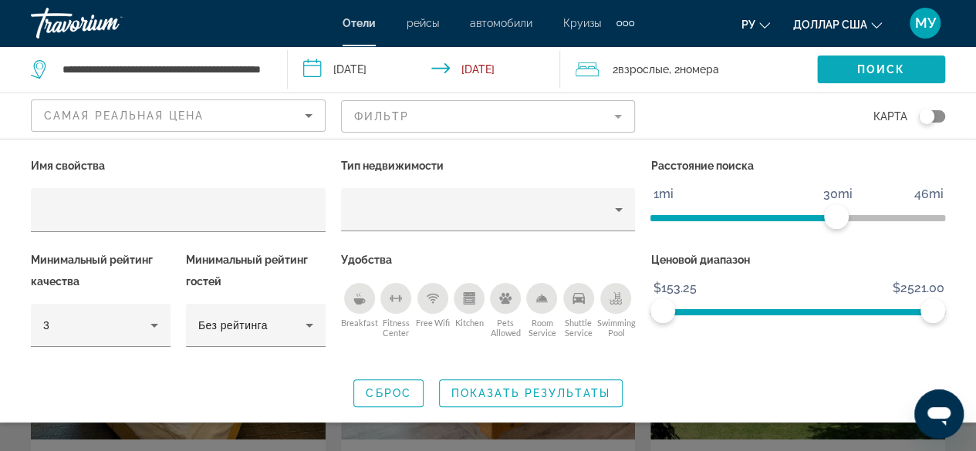
click at [837, 69] on span "Search widget" at bounding box center [881, 69] width 128 height 37
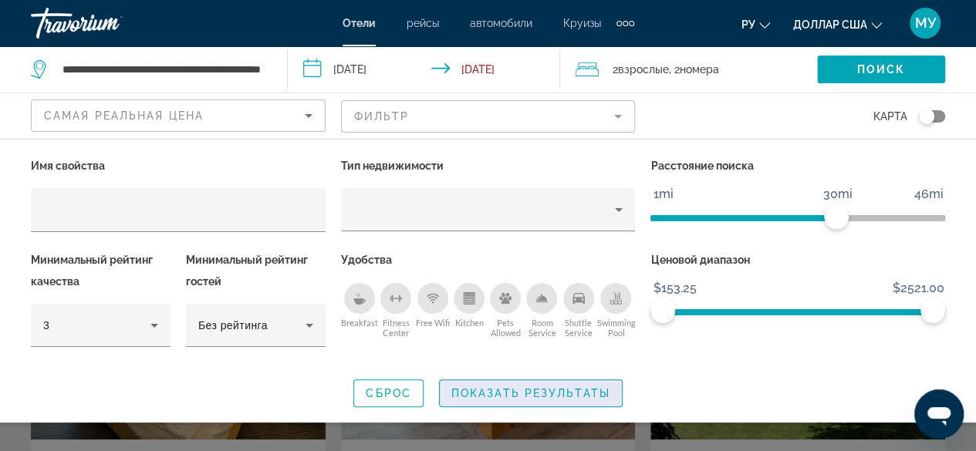
click at [488, 396] on span "Показать результаты" at bounding box center [530, 393] width 159 height 12
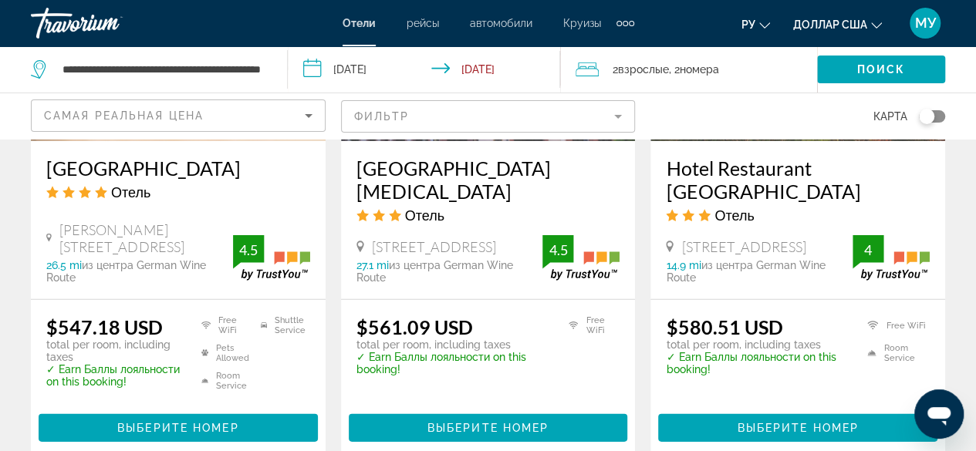
scroll to position [2361, 0]
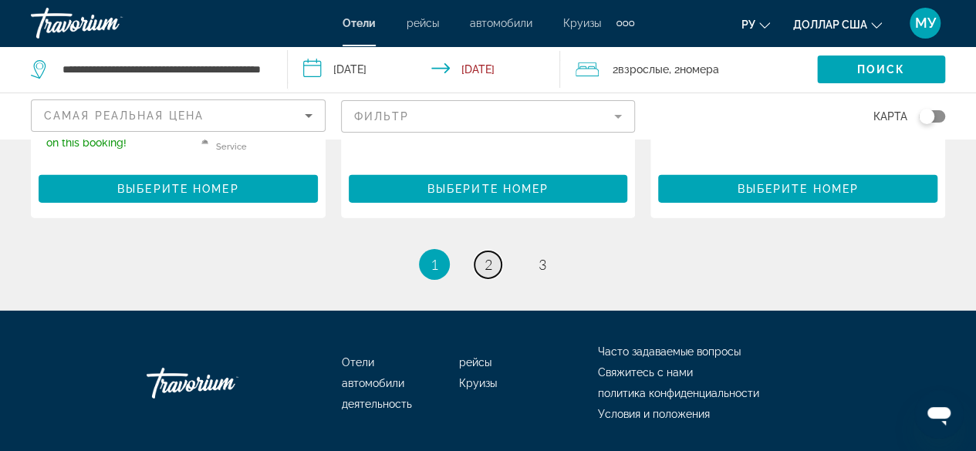
click at [489, 256] on span "2" at bounding box center [489, 264] width 8 height 17
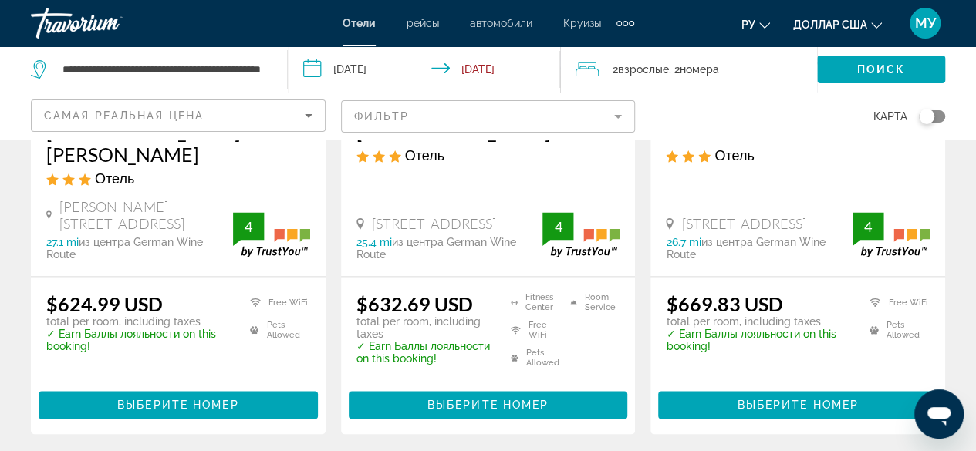
scroll to position [1080, 0]
